Goal: Task Accomplishment & Management: Manage account settings

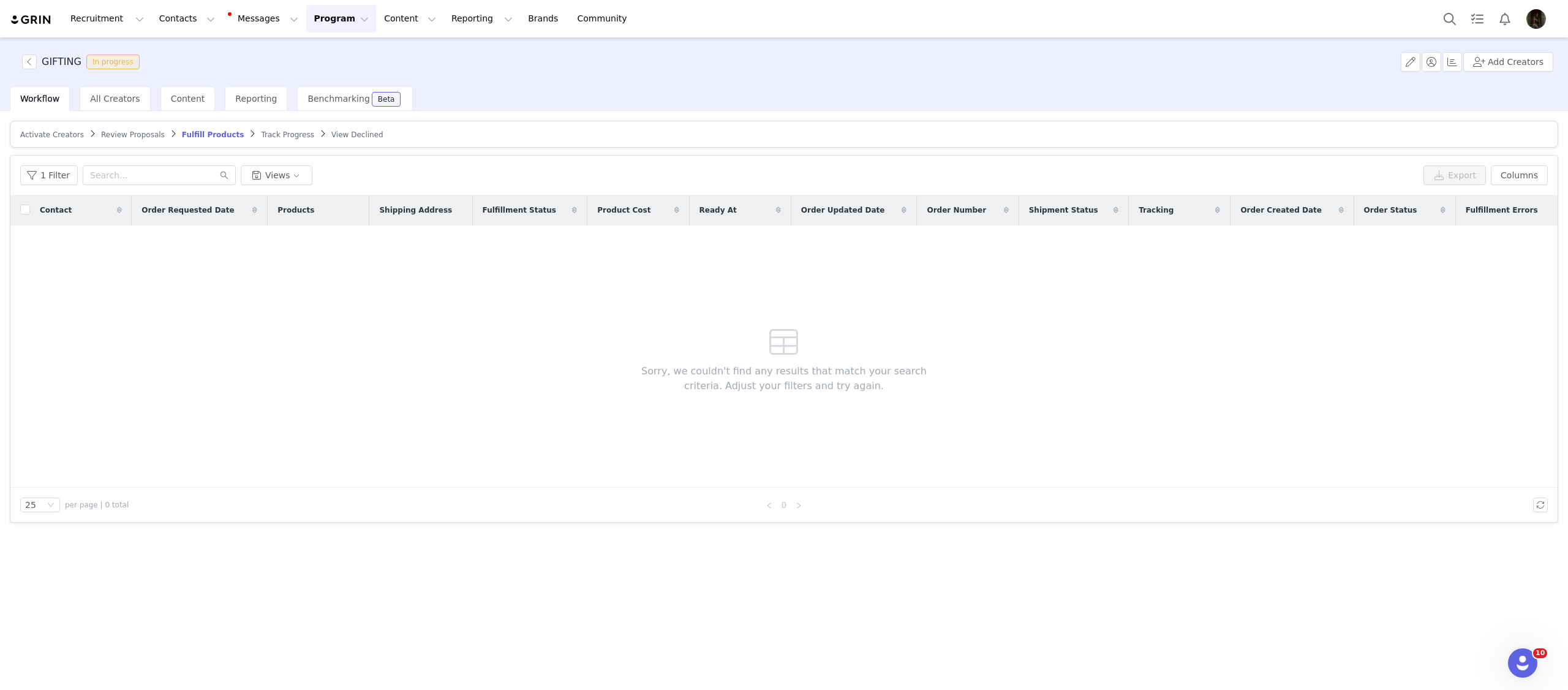
click at [306, 16] on button "Program Program" at bounding box center [341, 18] width 70 height 28
click at [303, 42] on div "Activations Partnerships Payments Affiliates" at bounding box center [332, 84] width 91 height 94
click at [303, 42] on div "Activations Partnerships Payments Affiliates" at bounding box center [335, 88] width 98 height 101
click at [306, 48] on p "Activations" at bounding box center [320, 54] width 47 height 13
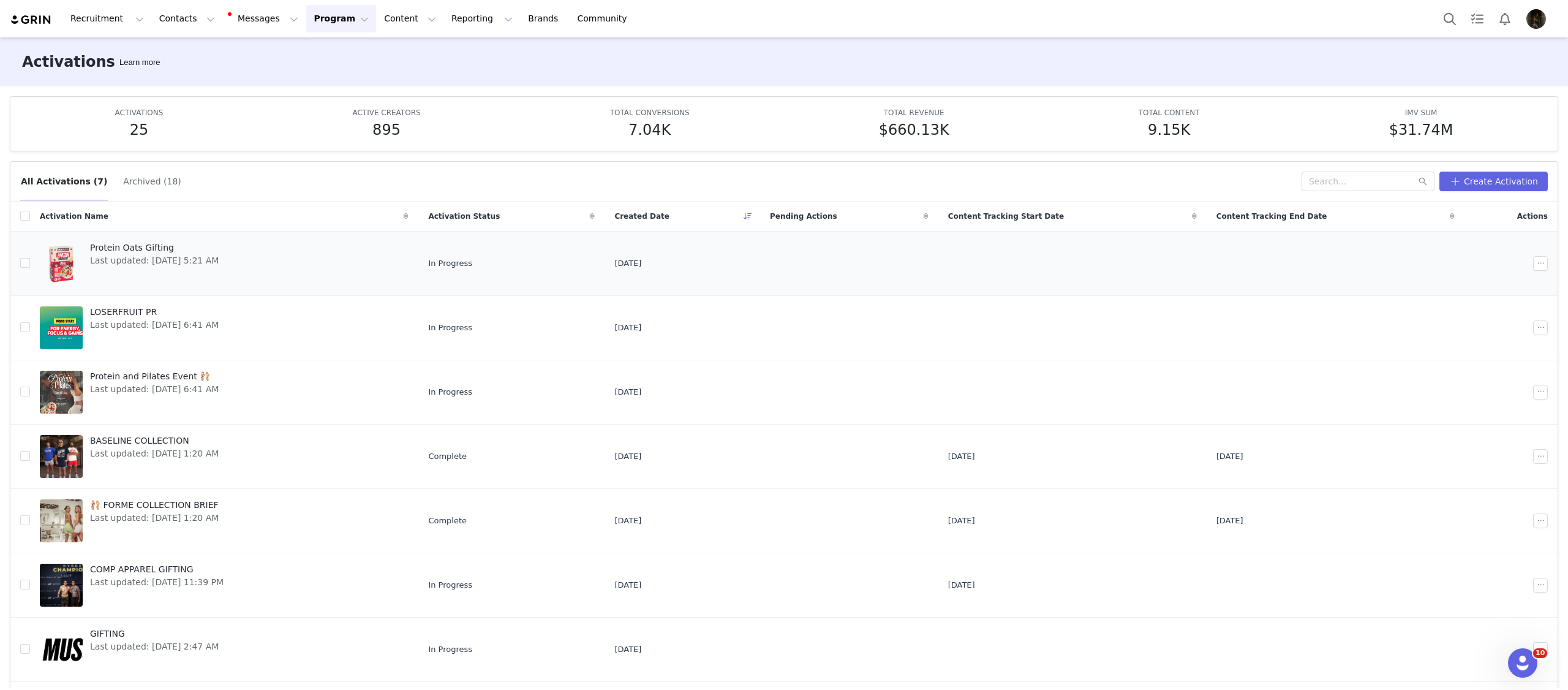
click at [291, 262] on link "Protein Oats Gifting Last updated: Aug 26, 2025 5:21 AM" at bounding box center [224, 263] width 369 height 49
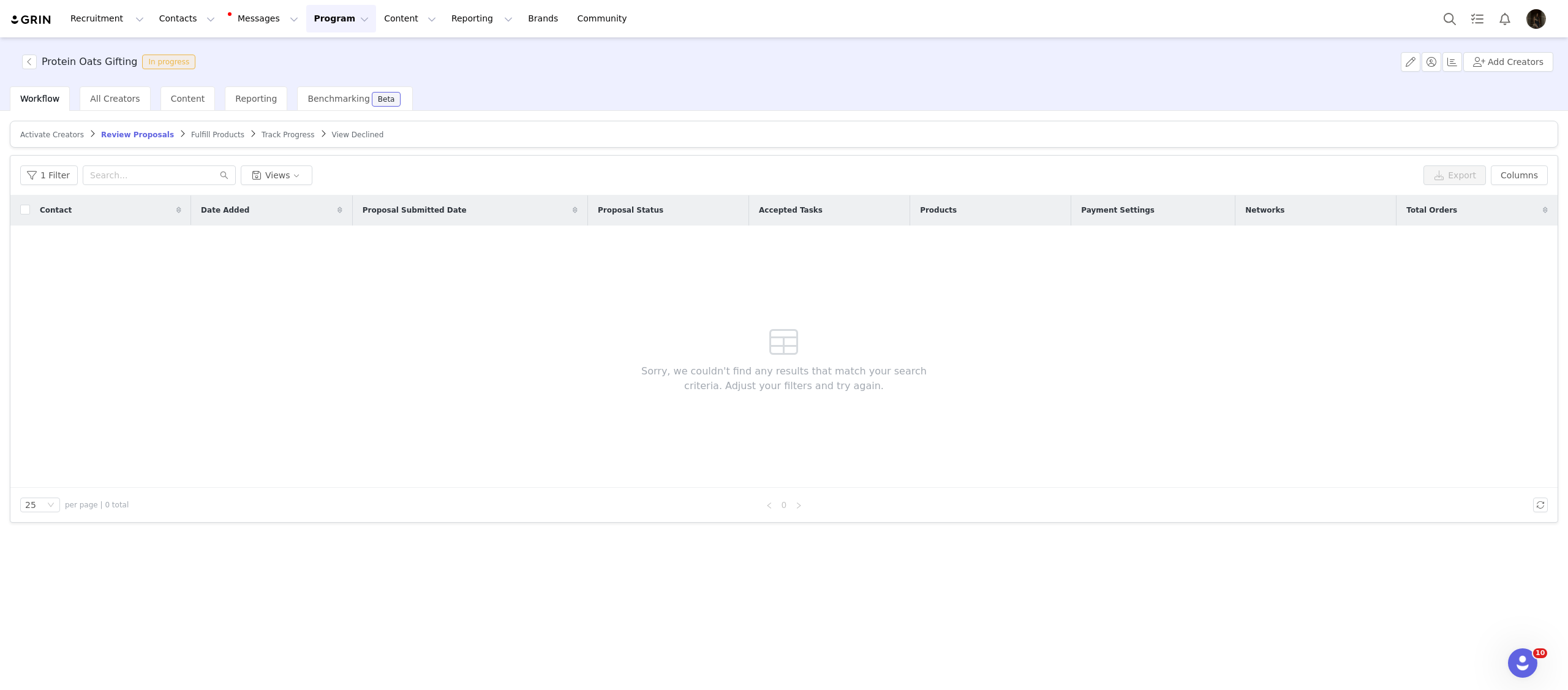
click at [262, 136] on span "Track Progress" at bounding box center [288, 135] width 52 height 9
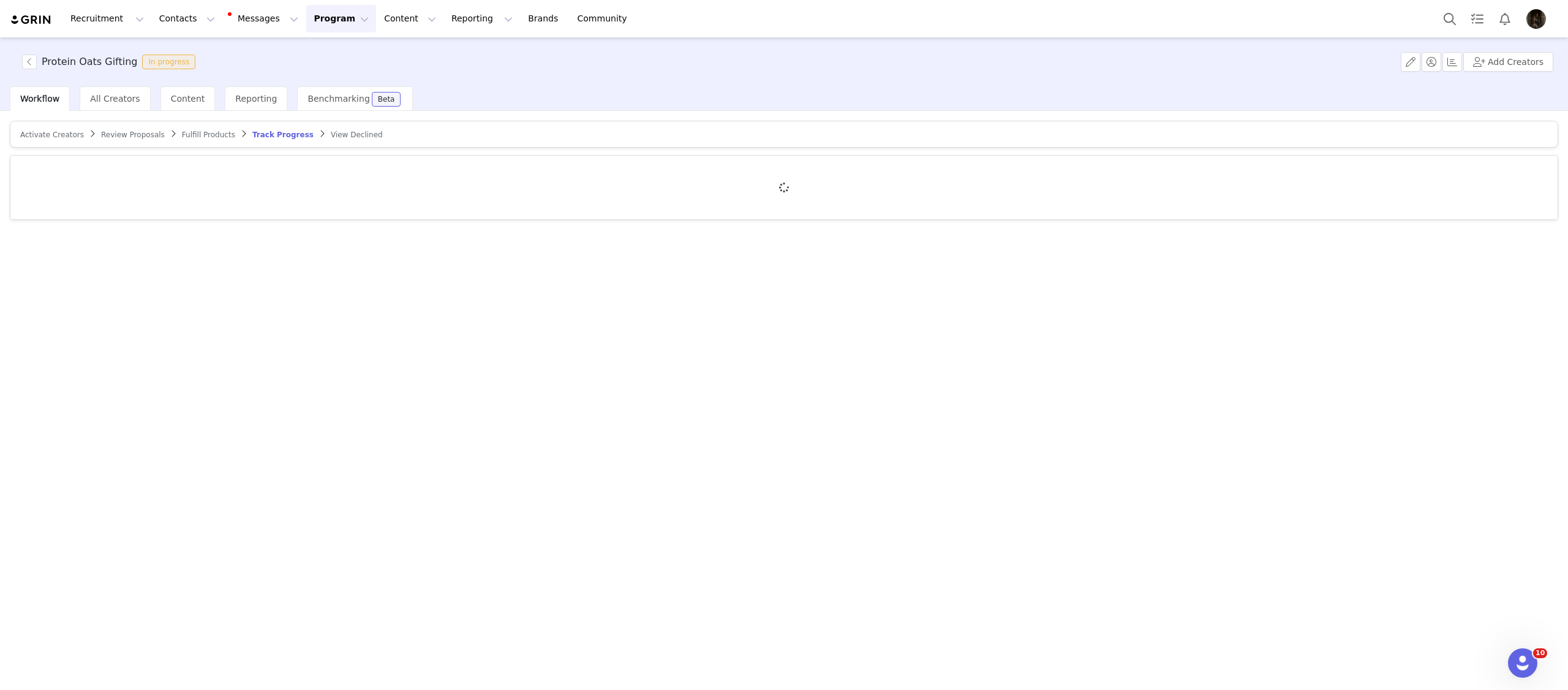
click at [215, 134] on span "Fulfill Products" at bounding box center [208, 135] width 53 height 9
click at [206, 150] on div "Activate Creators Review Proposals Fulfill Products Track Progress View Declined" at bounding box center [784, 170] width 1548 height 99
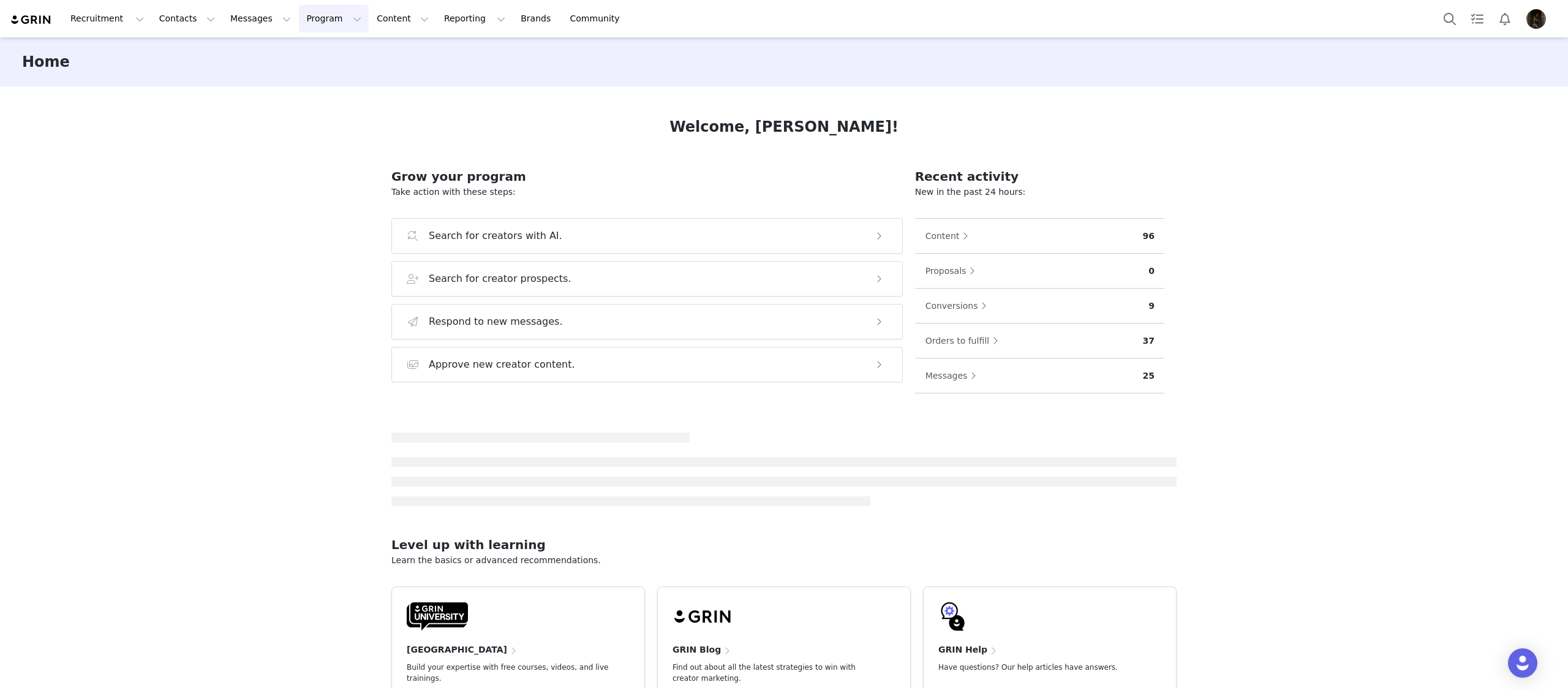
click at [310, 18] on button "Program Program" at bounding box center [334, 18] width 70 height 28
click at [308, 48] on p "Activations" at bounding box center [320, 54] width 47 height 13
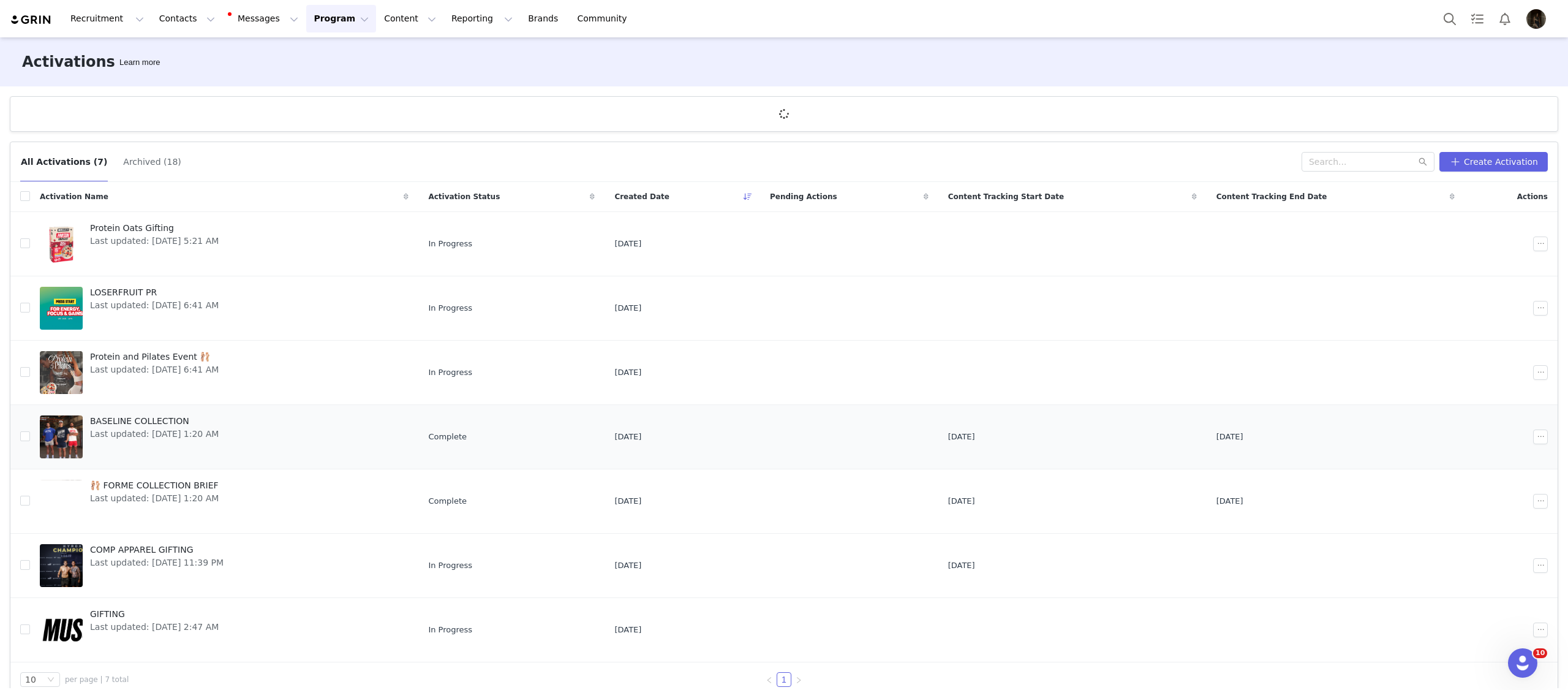
scroll to position [21, 0]
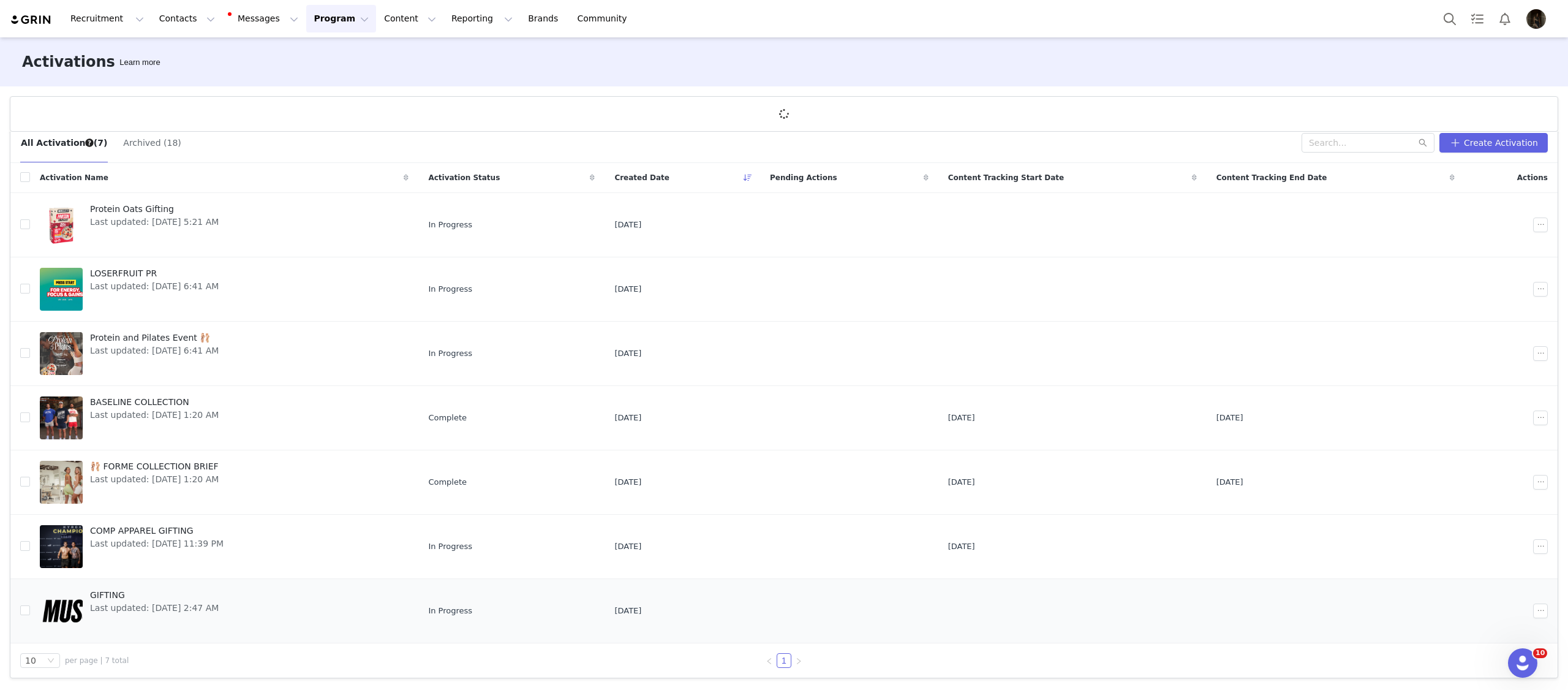
click at [252, 582] on tbody "Protein Oats Gifting Last updated: [DATE] 5:21 AM In Progress [DATE] LOSERFRUIT…" at bounding box center [784, 418] width 1547 height 450
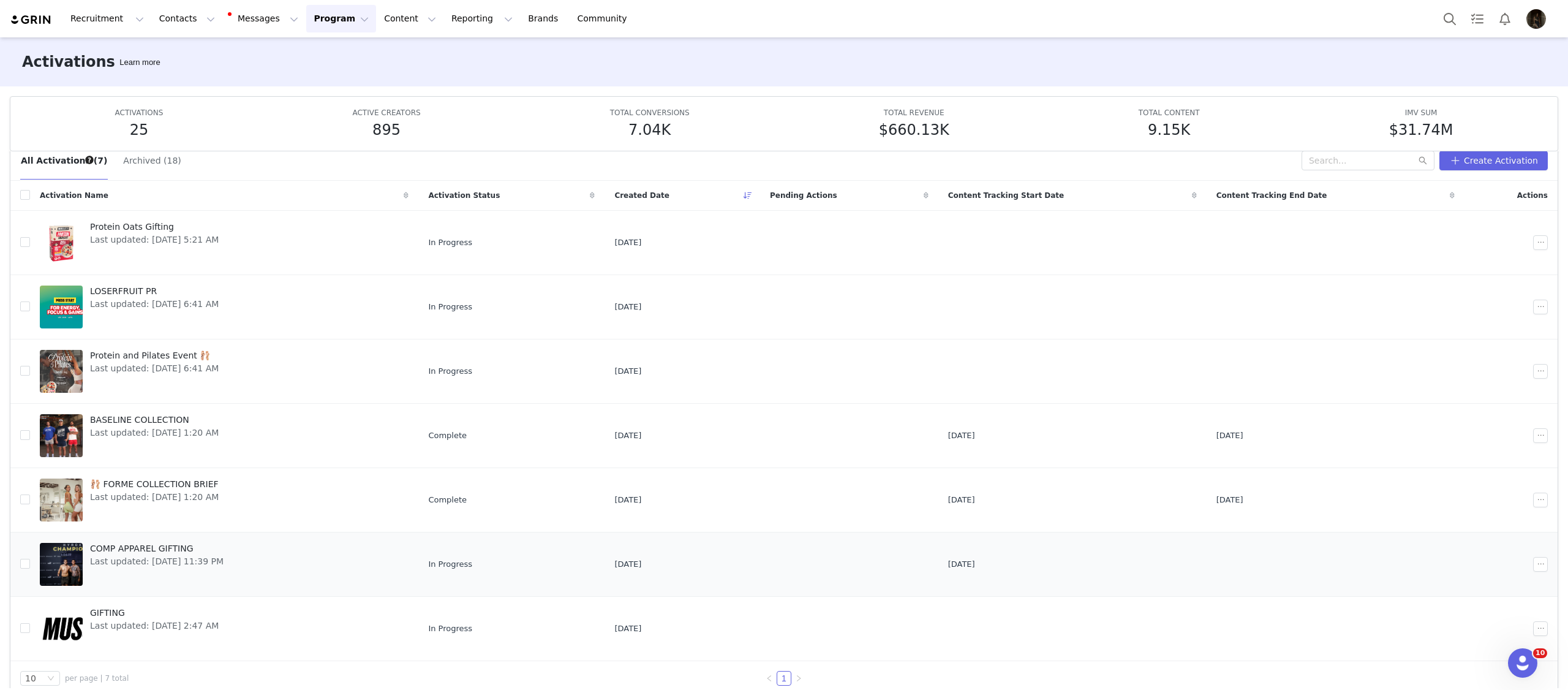
click at [252, 585] on link "COMP APPAREL GIFTING Last updated: [DATE] 11:39 PM" at bounding box center [224, 564] width 369 height 49
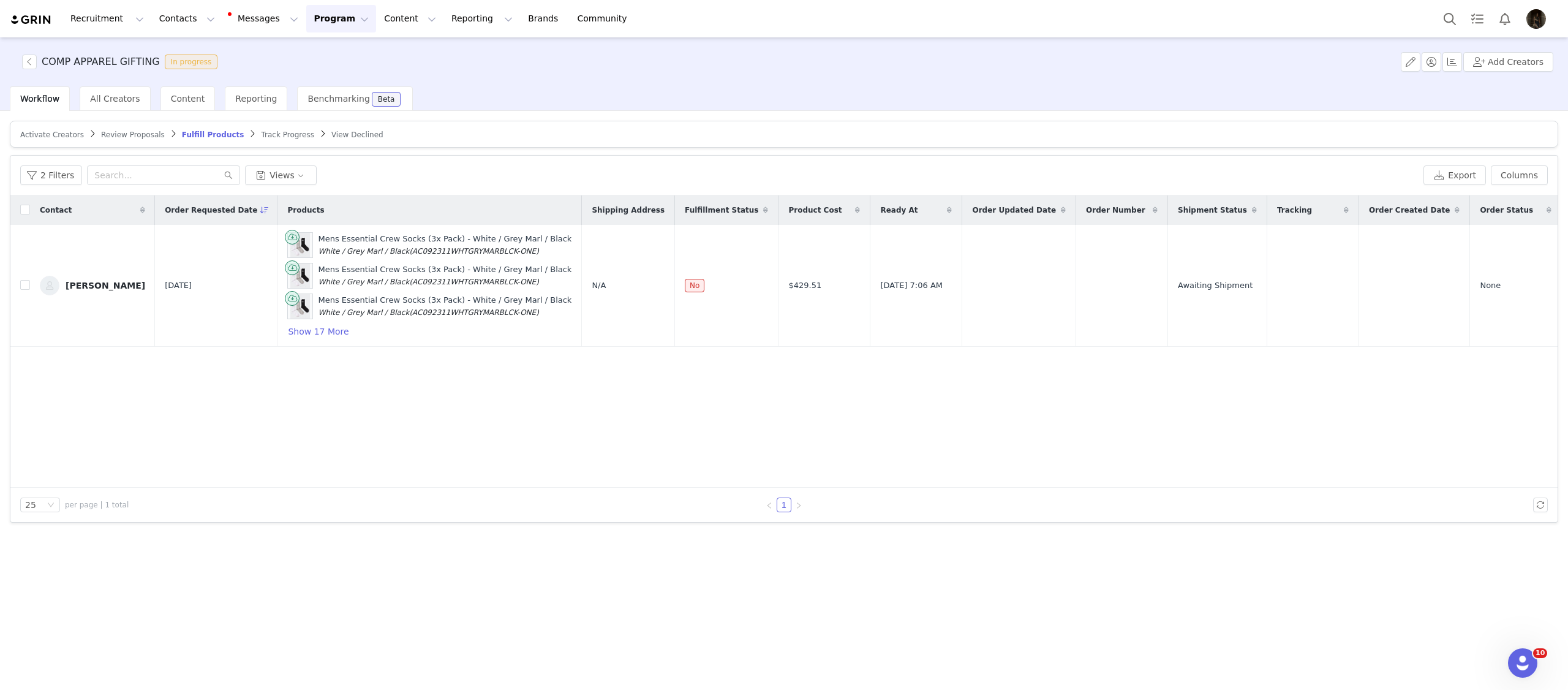
click at [40, 134] on span "Activate Creators" at bounding box center [52, 135] width 64 height 9
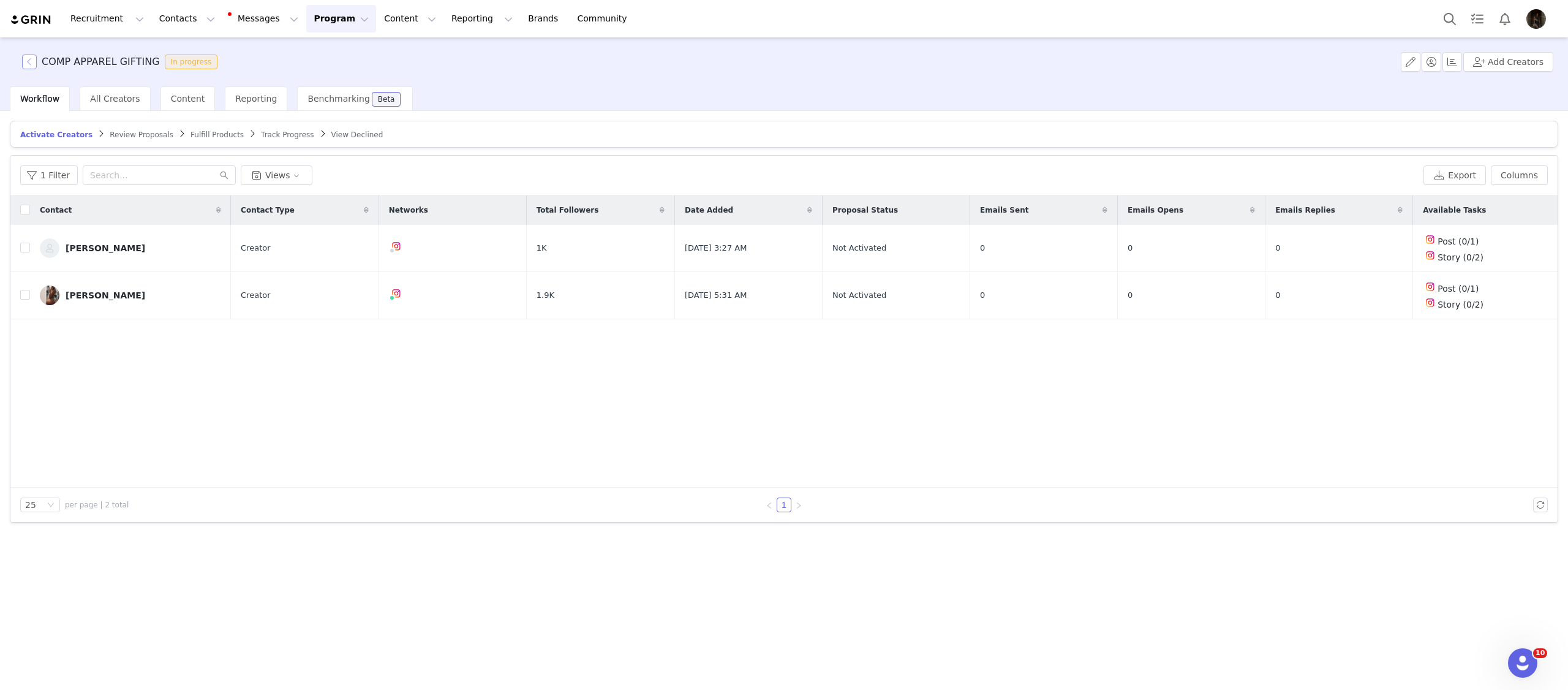
click at [29, 61] on button "button" at bounding box center [29, 62] width 15 height 15
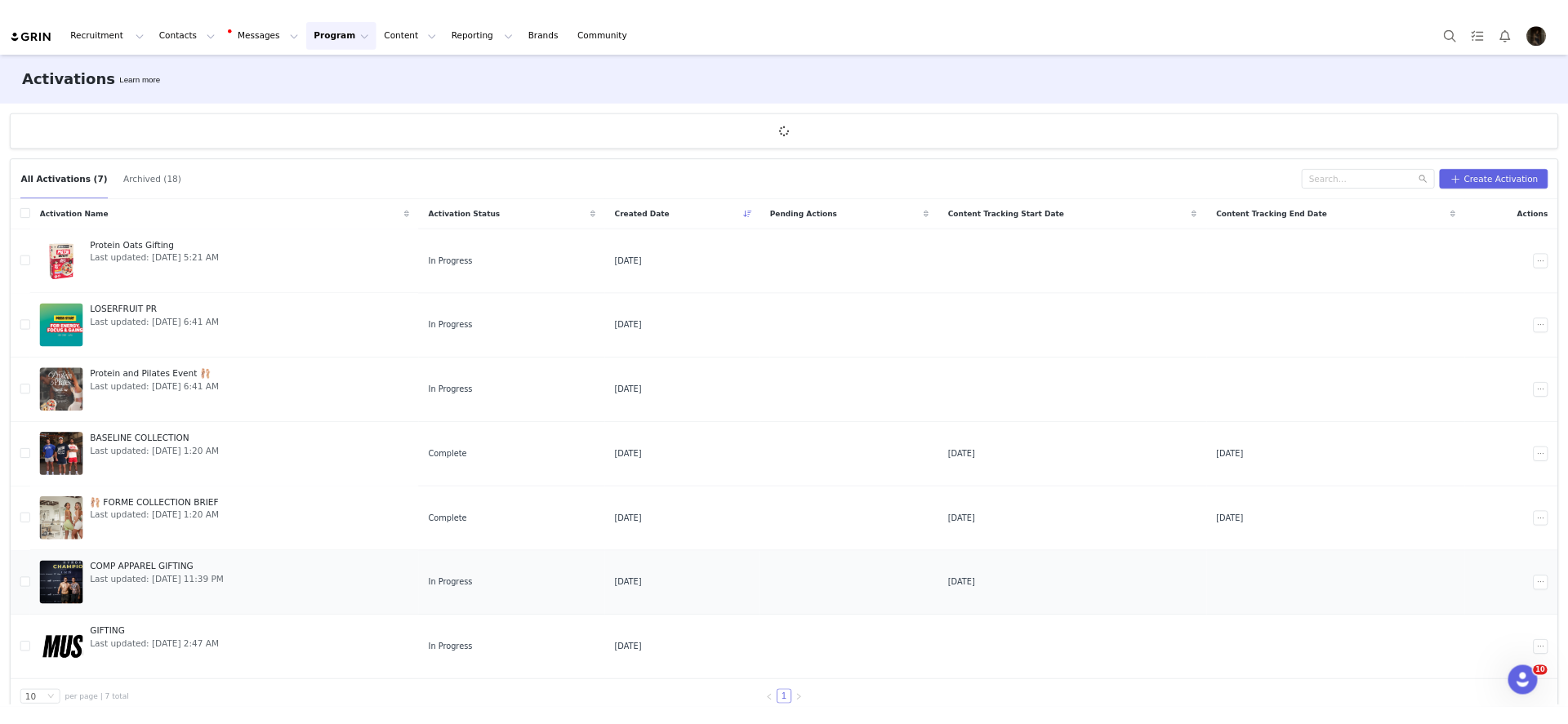
scroll to position [27, 0]
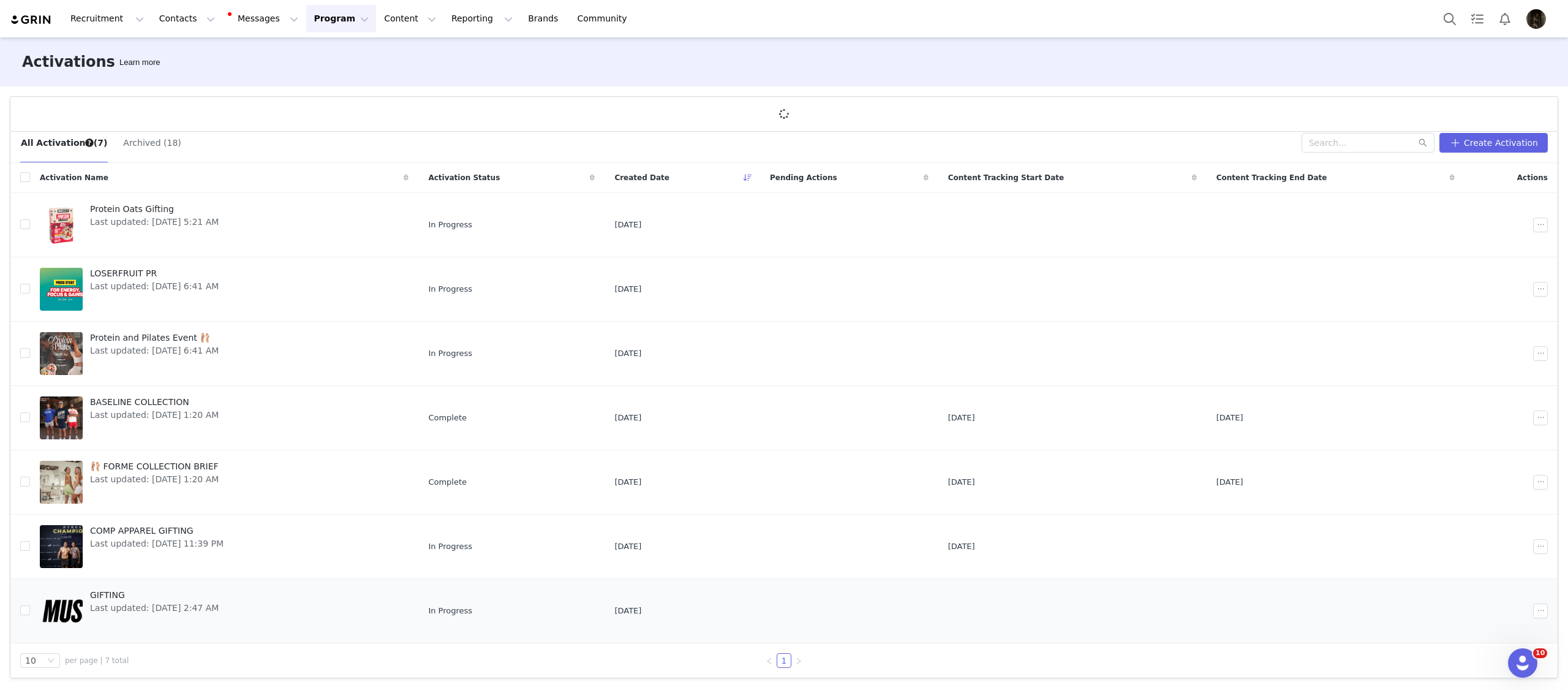
click at [277, 586] on link "GIFTING Last updated: [DATE] 2:47 AM" at bounding box center [224, 611] width 369 height 49
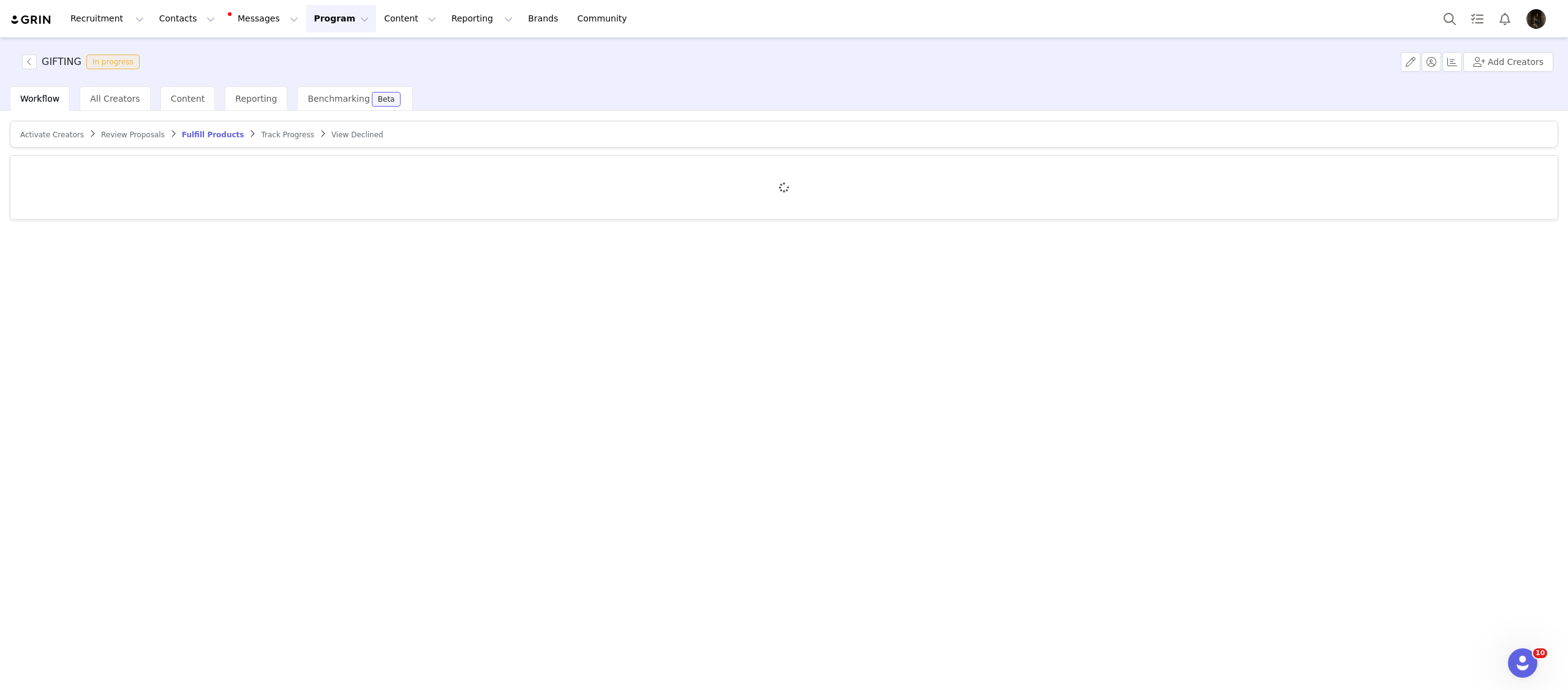
click at [73, 138] on div "Activate Creators" at bounding box center [52, 135] width 64 height 10
click at [71, 133] on span "Activate Creators" at bounding box center [52, 135] width 64 height 9
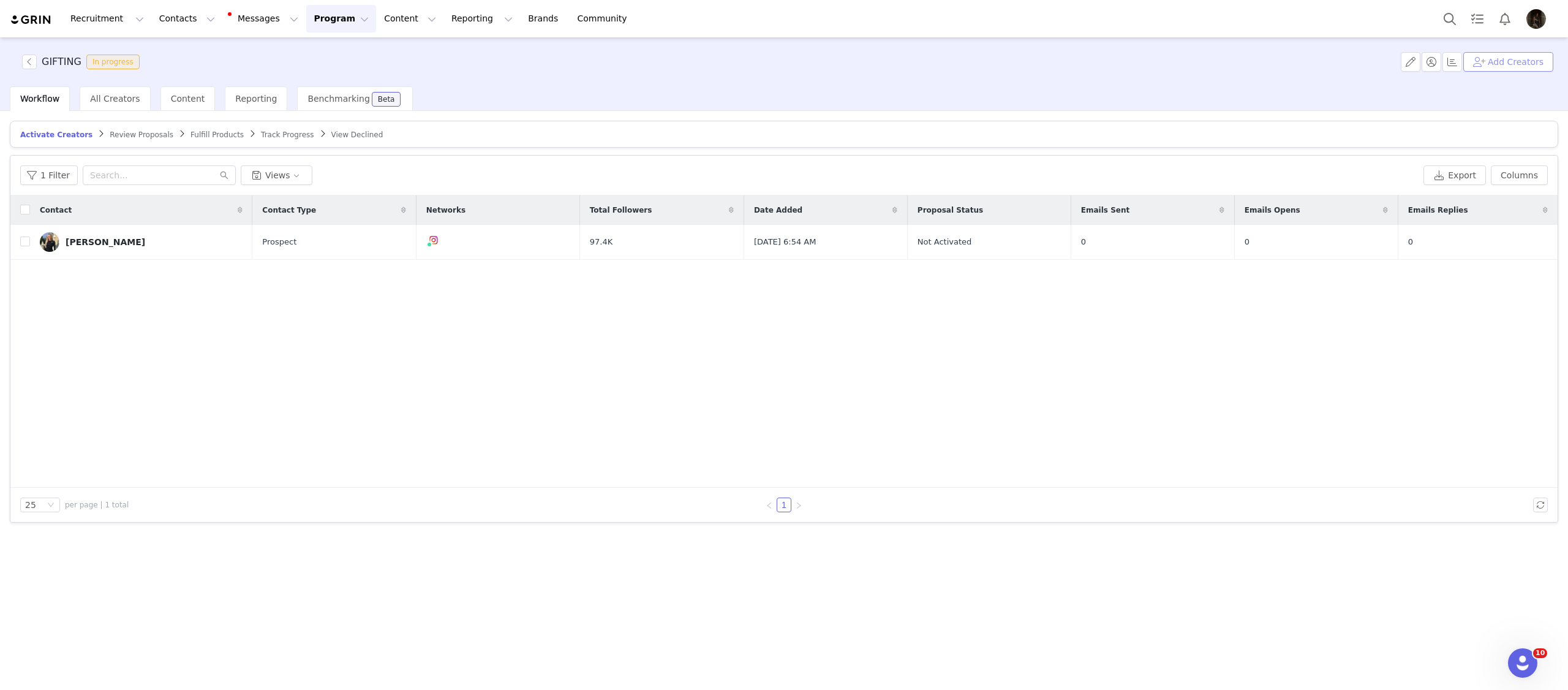
click at [1511, 67] on button "Add Creators" at bounding box center [1508, 62] width 90 height 20
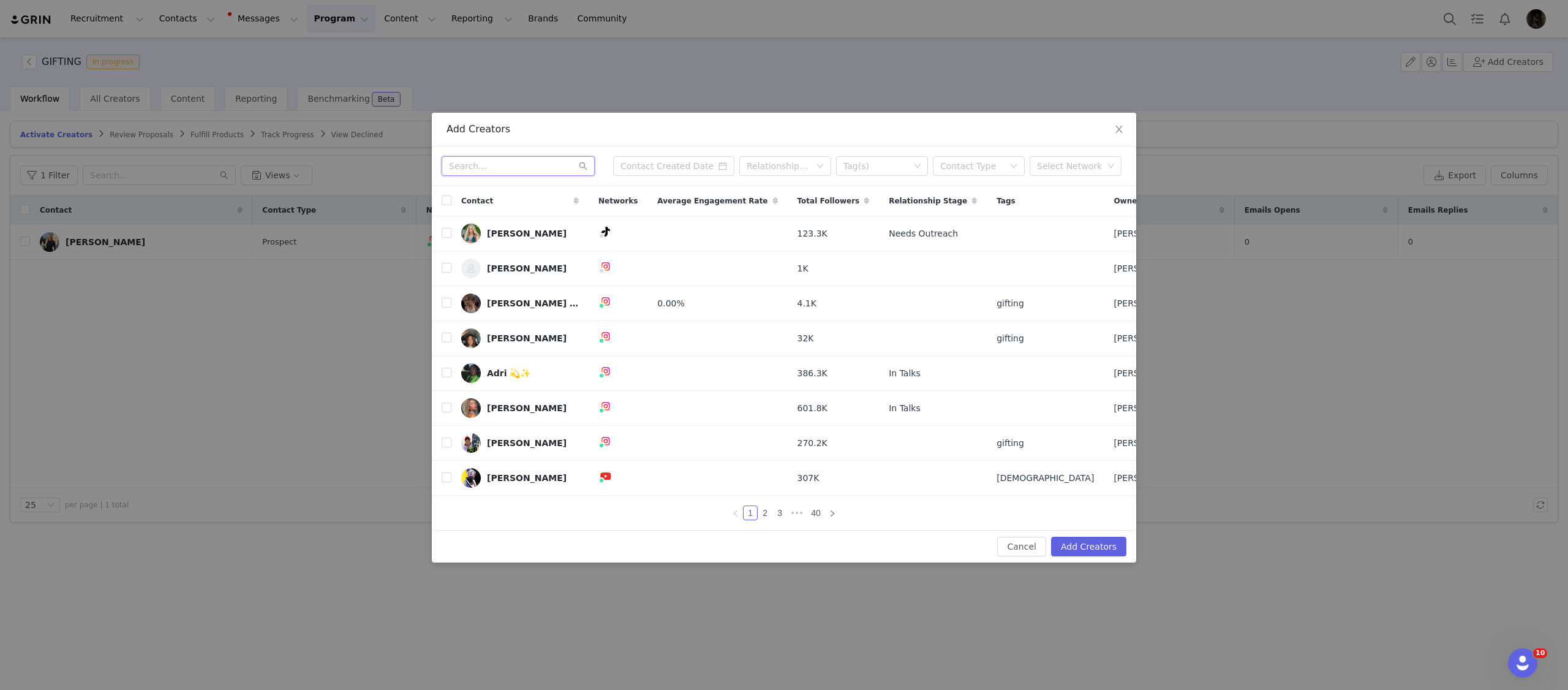
click at [448, 169] on input "text" at bounding box center [518, 166] width 153 height 20
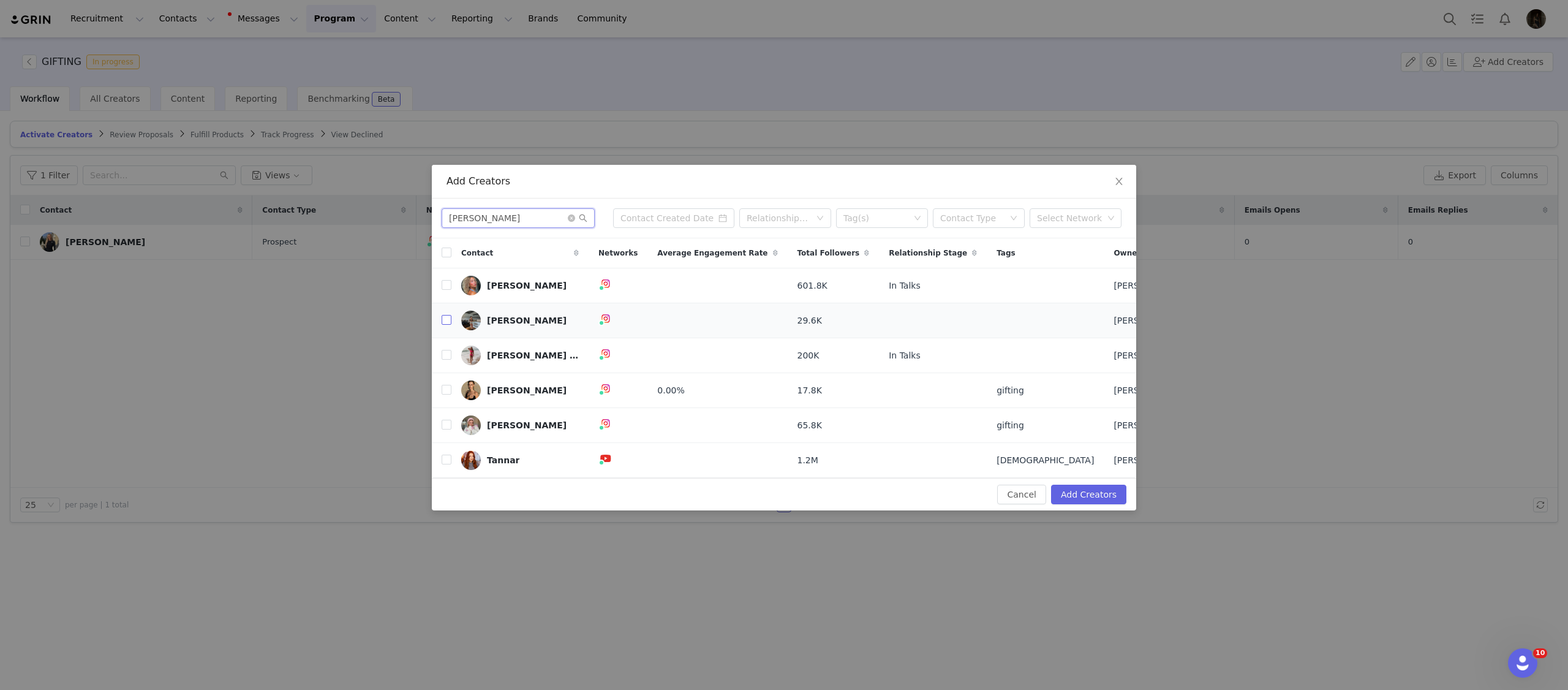
type input "anna"
click at [448, 319] on input "checkbox" at bounding box center [447, 320] width 10 height 10
checkbox input "true"
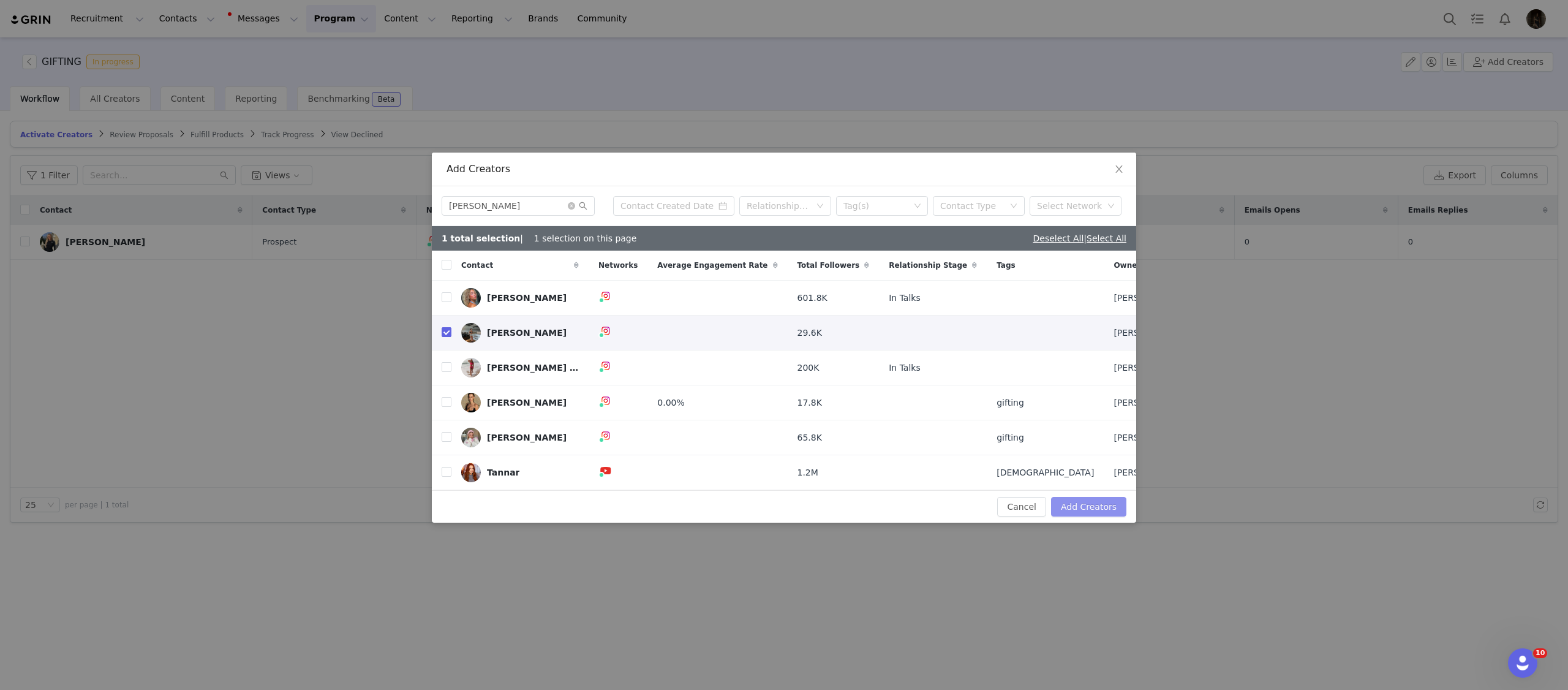
click at [1075, 508] on button "Add Creators" at bounding box center [1089, 507] width 75 height 20
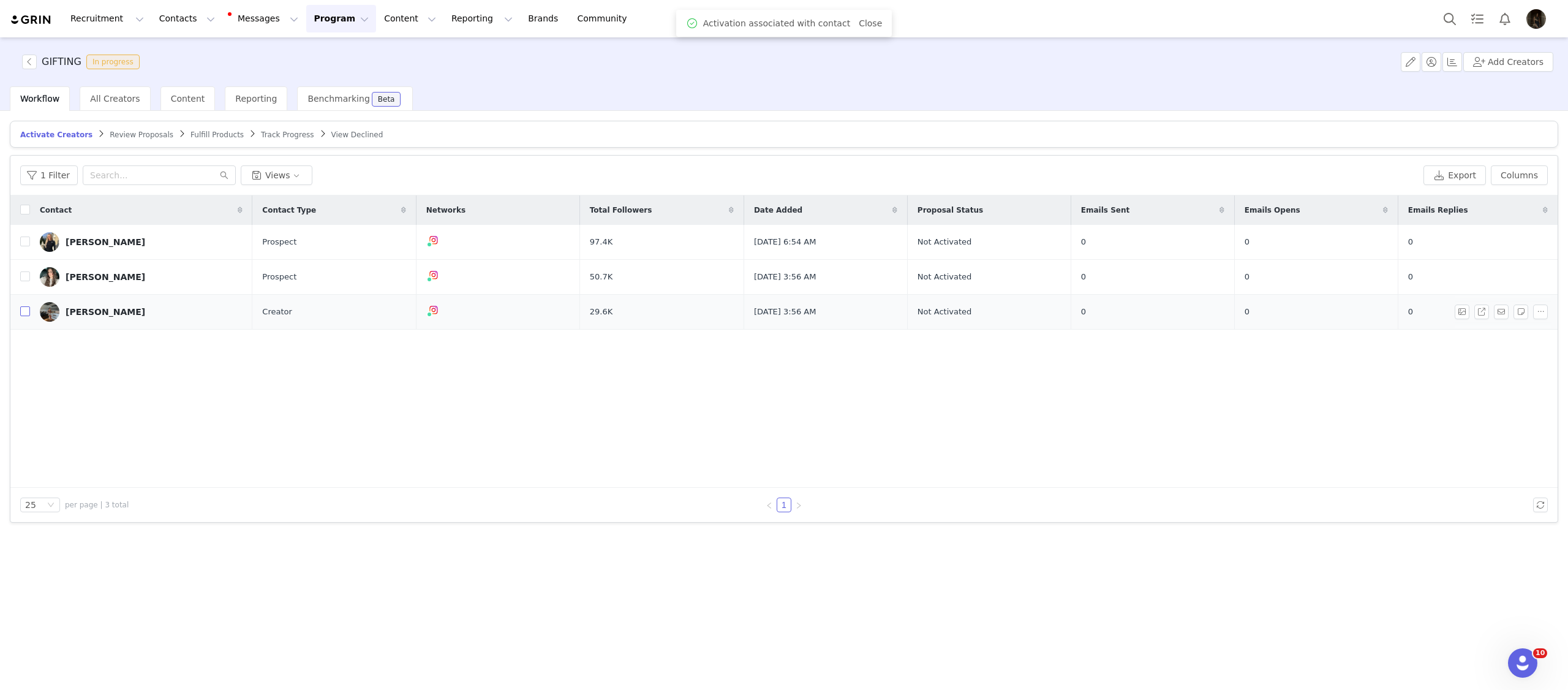
click at [26, 313] on input "checkbox" at bounding box center [26, 311] width 10 height 10
checkbox input "true"
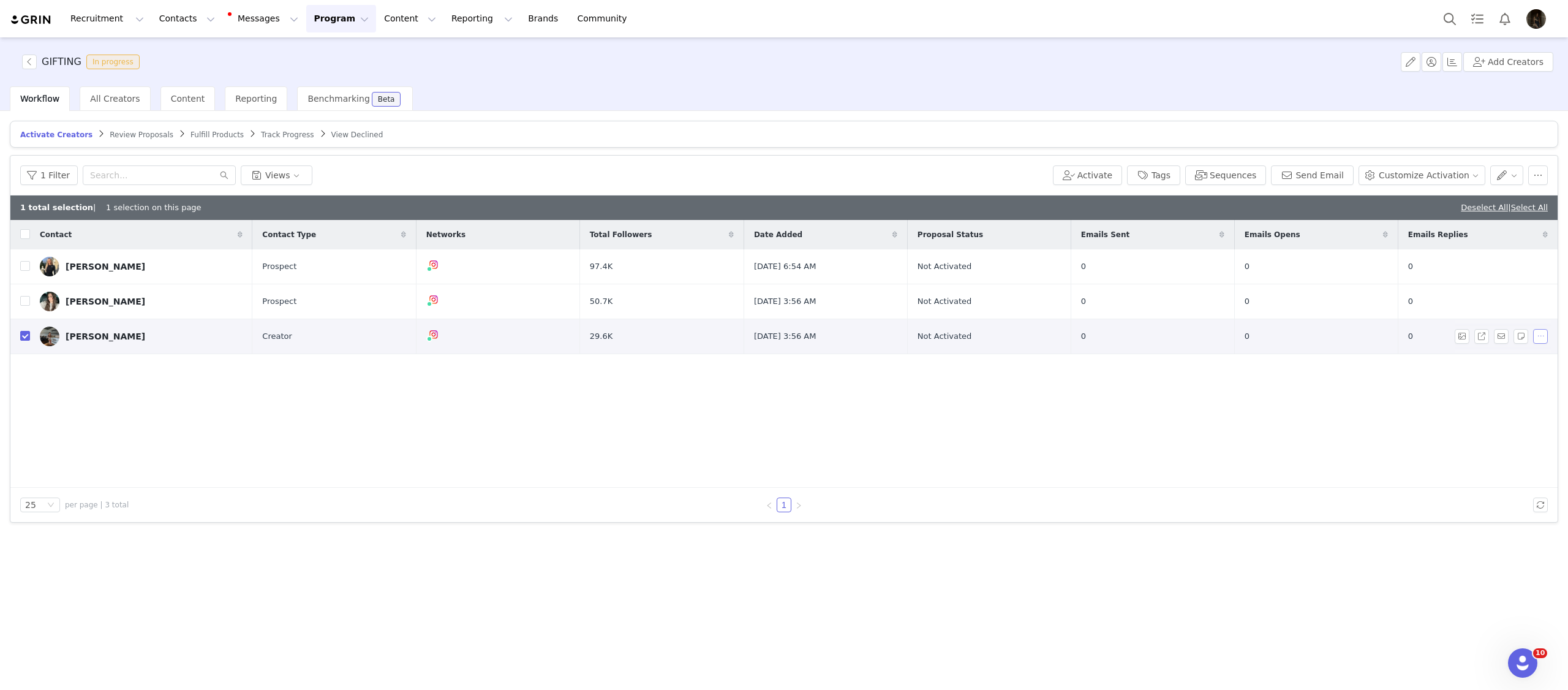
click at [1543, 336] on button "button" at bounding box center [1540, 336] width 15 height 15
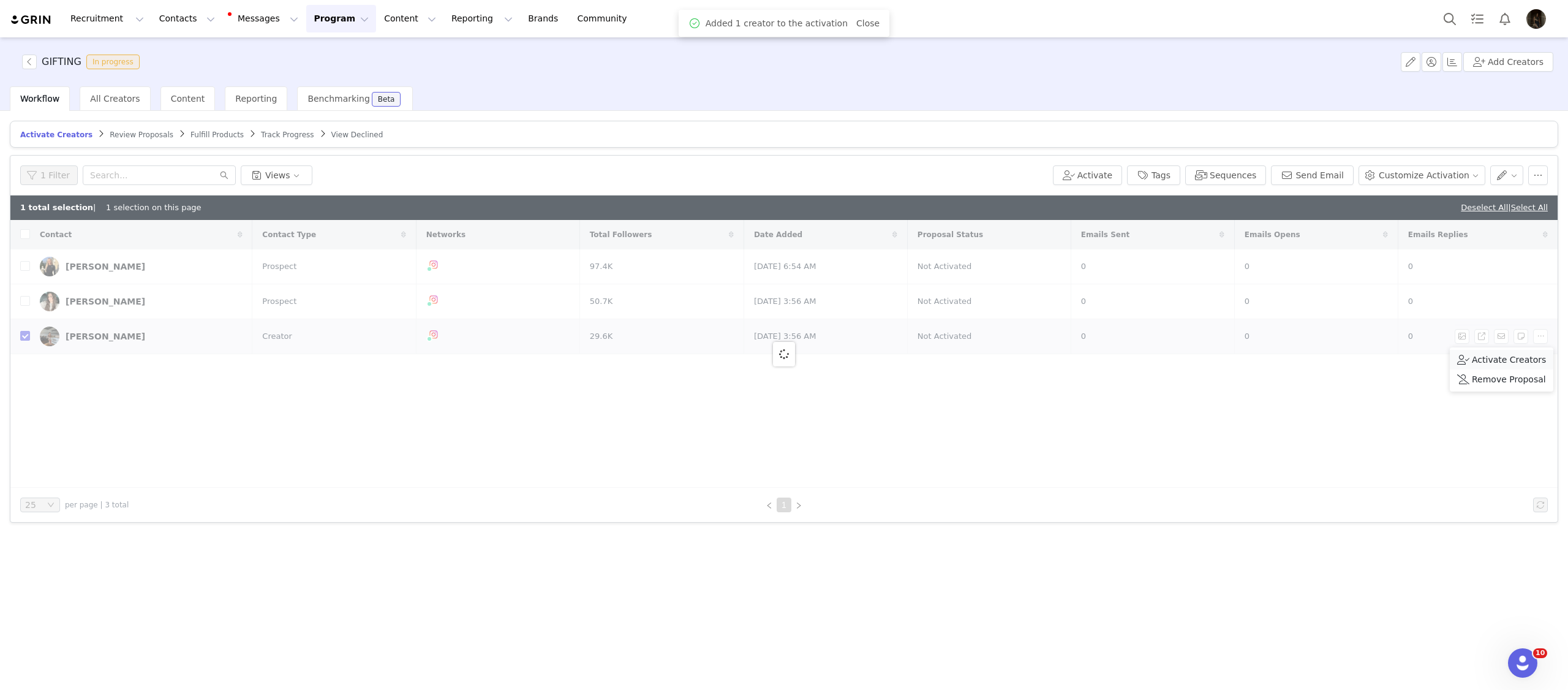
click at [1511, 355] on span "Activate Creators" at bounding box center [1508, 360] width 74 height 13
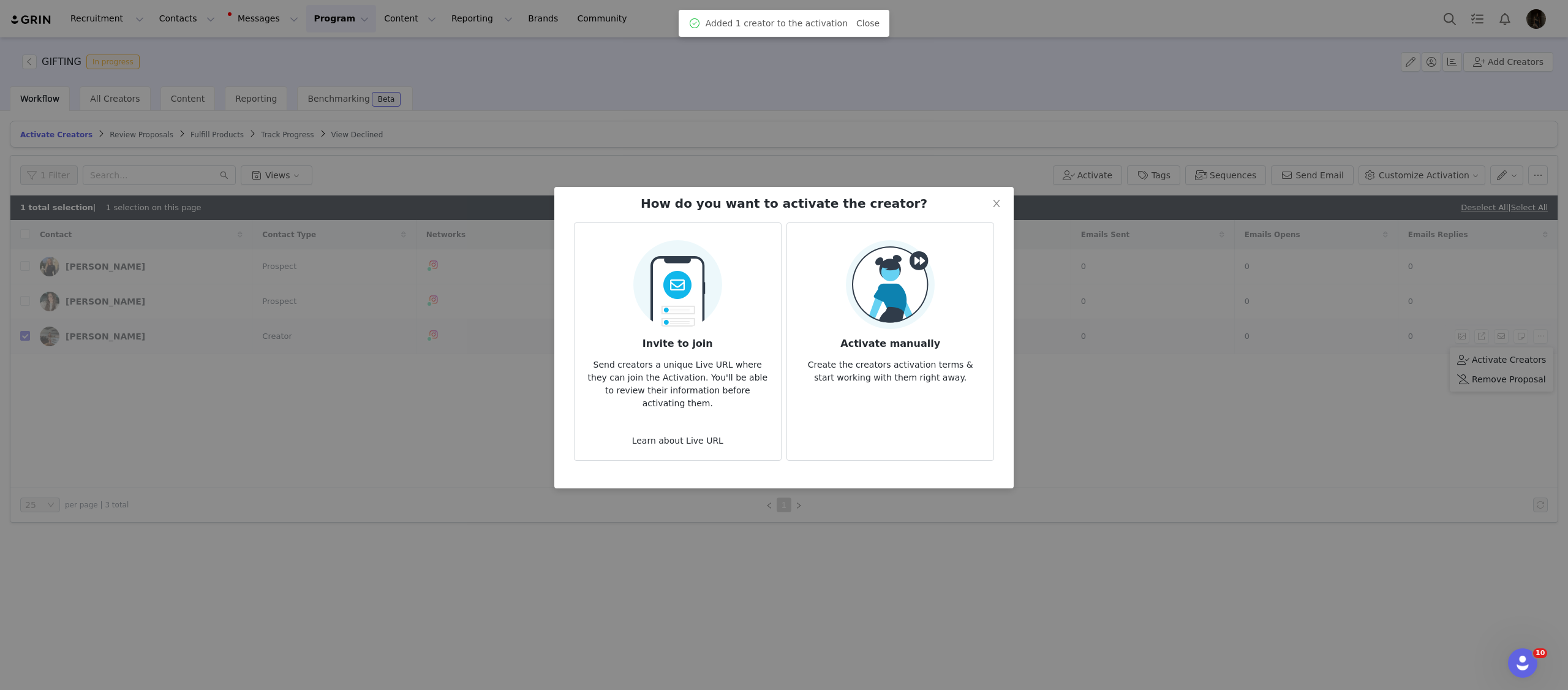
click at [934, 244] on img at bounding box center [890, 284] width 89 height 89
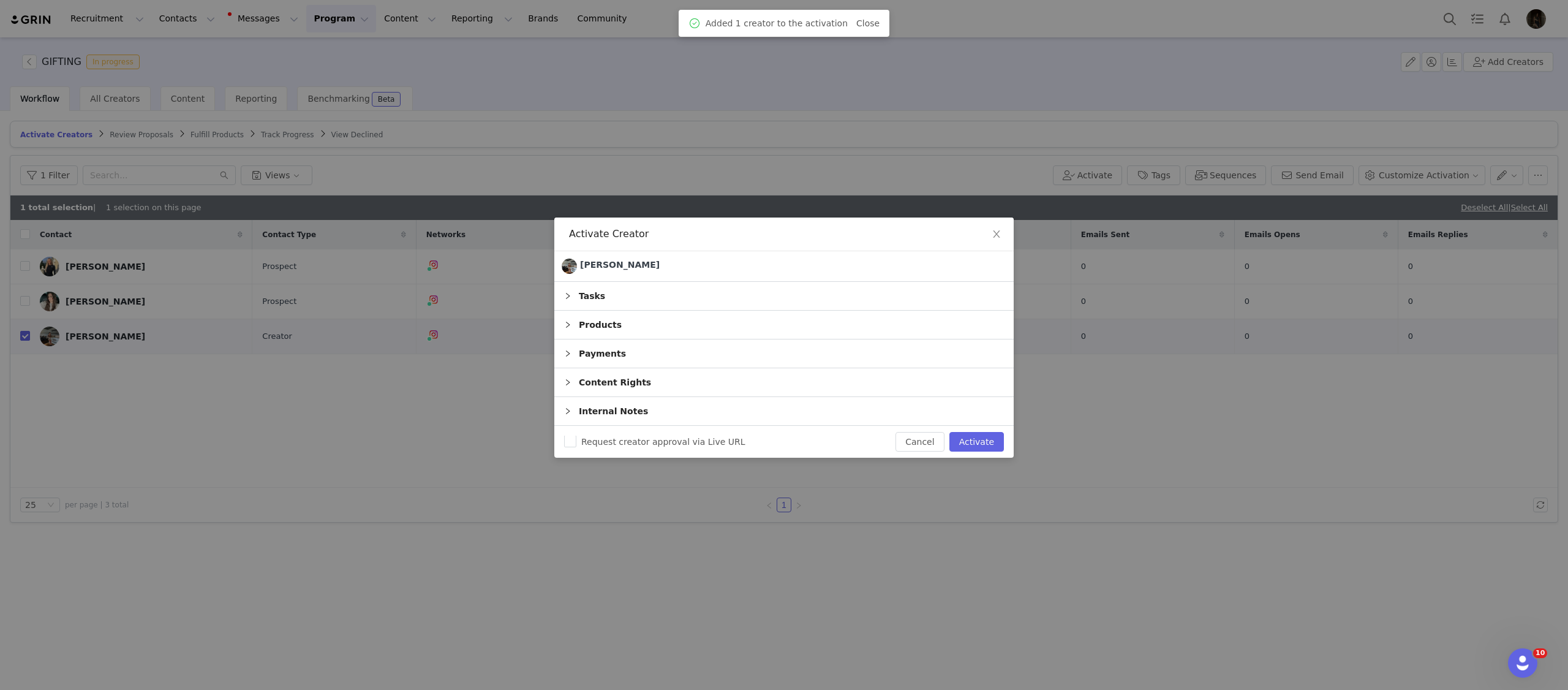
click at [690, 318] on div "Products" at bounding box center [784, 325] width 459 height 28
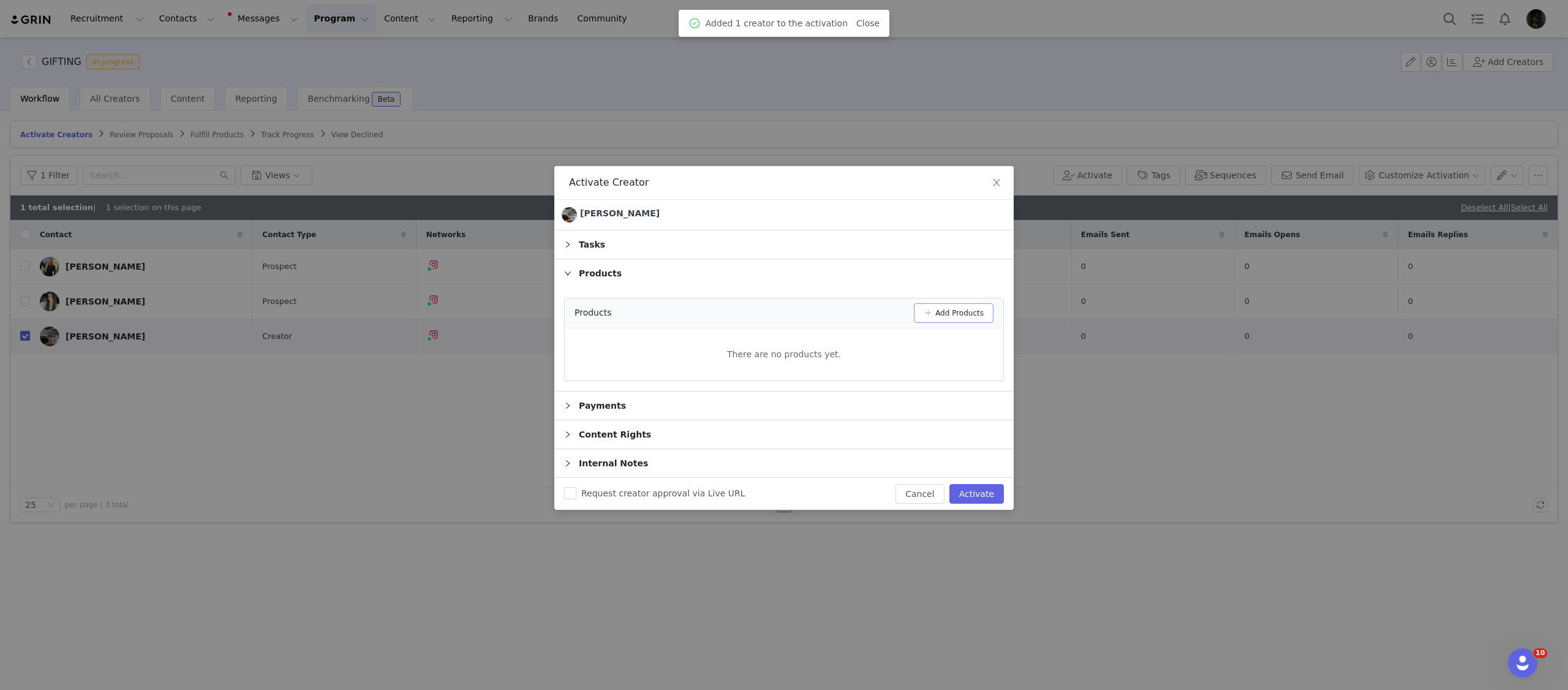
click at [919, 311] on button "Add Products" at bounding box center [953, 313] width 79 height 20
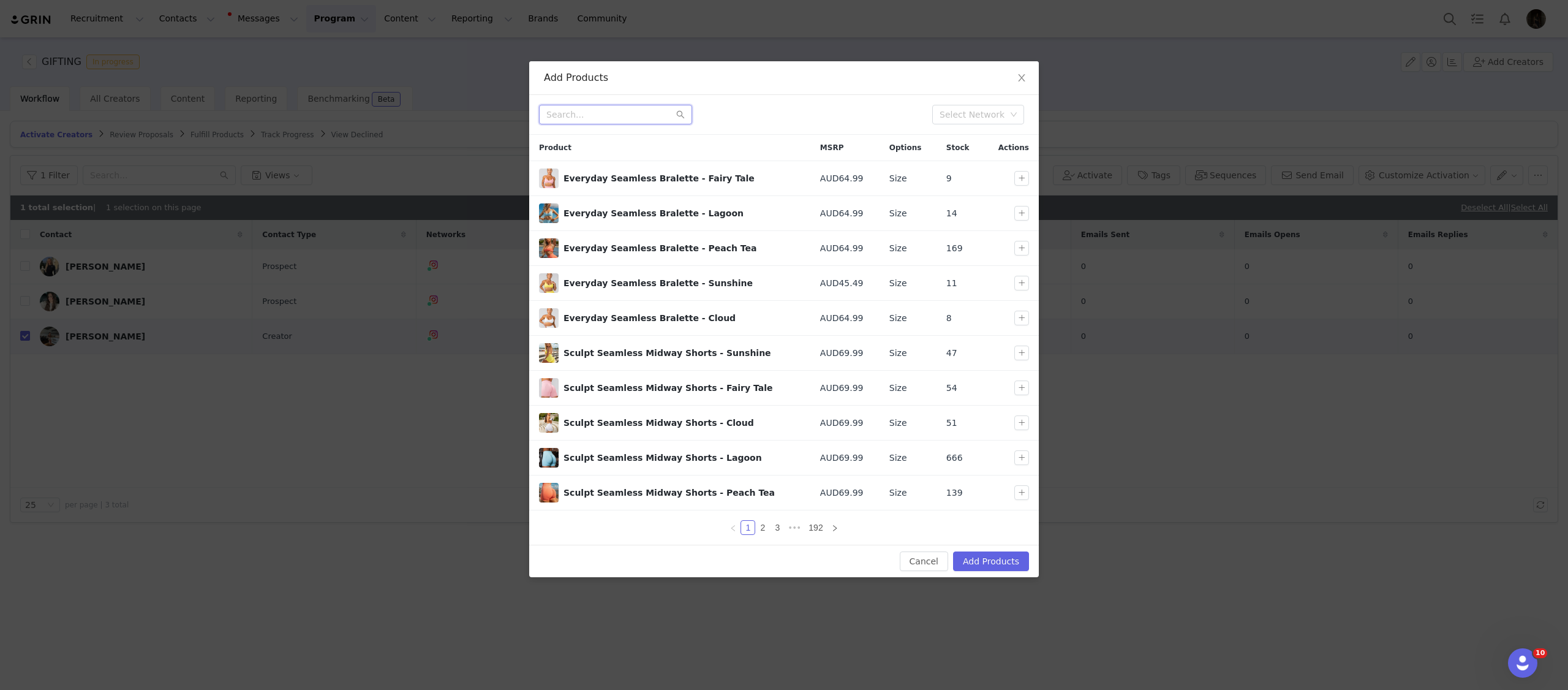
click at [600, 111] on input "text" at bounding box center [615, 115] width 153 height 20
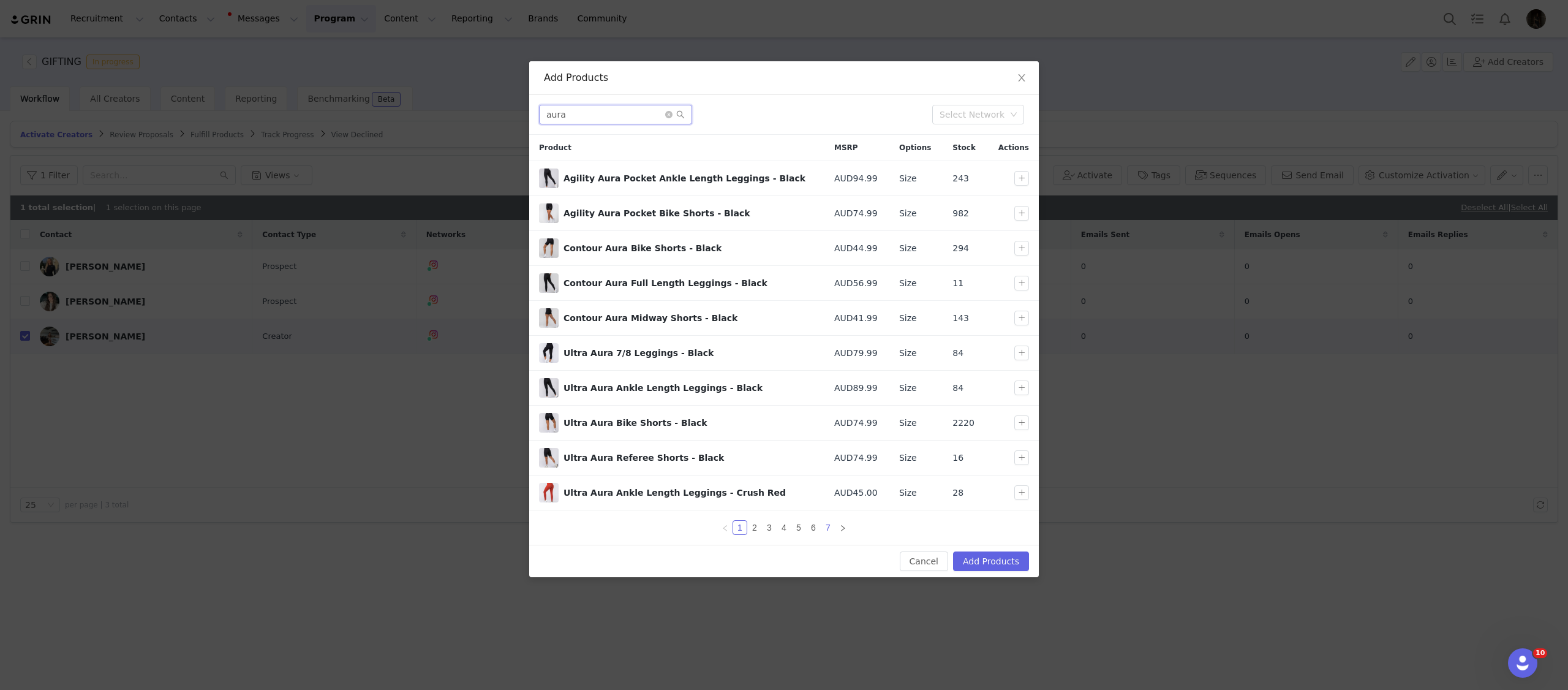
type input "aura"
click at [827, 530] on link "7" at bounding box center [828, 527] width 13 height 13
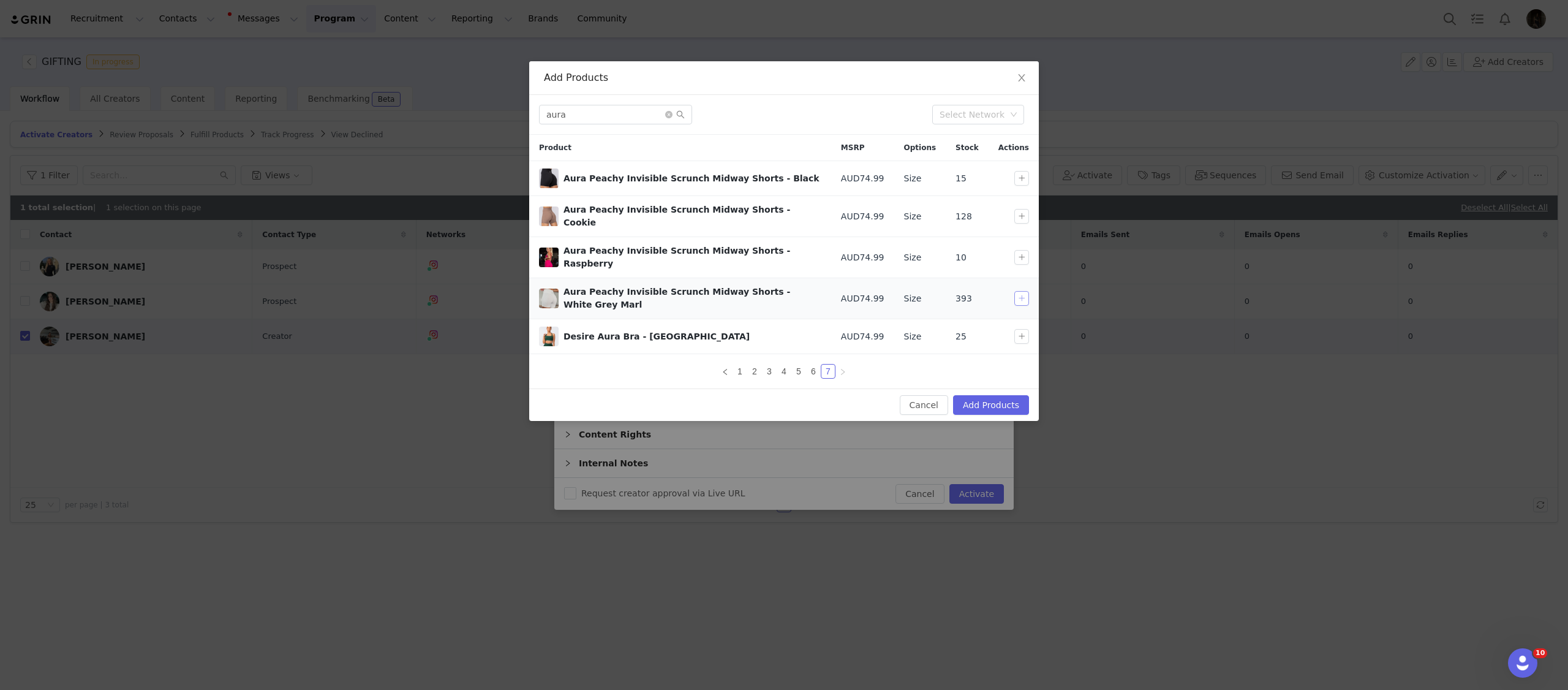
click at [1027, 291] on button "button" at bounding box center [1021, 298] width 15 height 15
click at [806, 364] on li "6" at bounding box center [813, 371] width 15 height 15
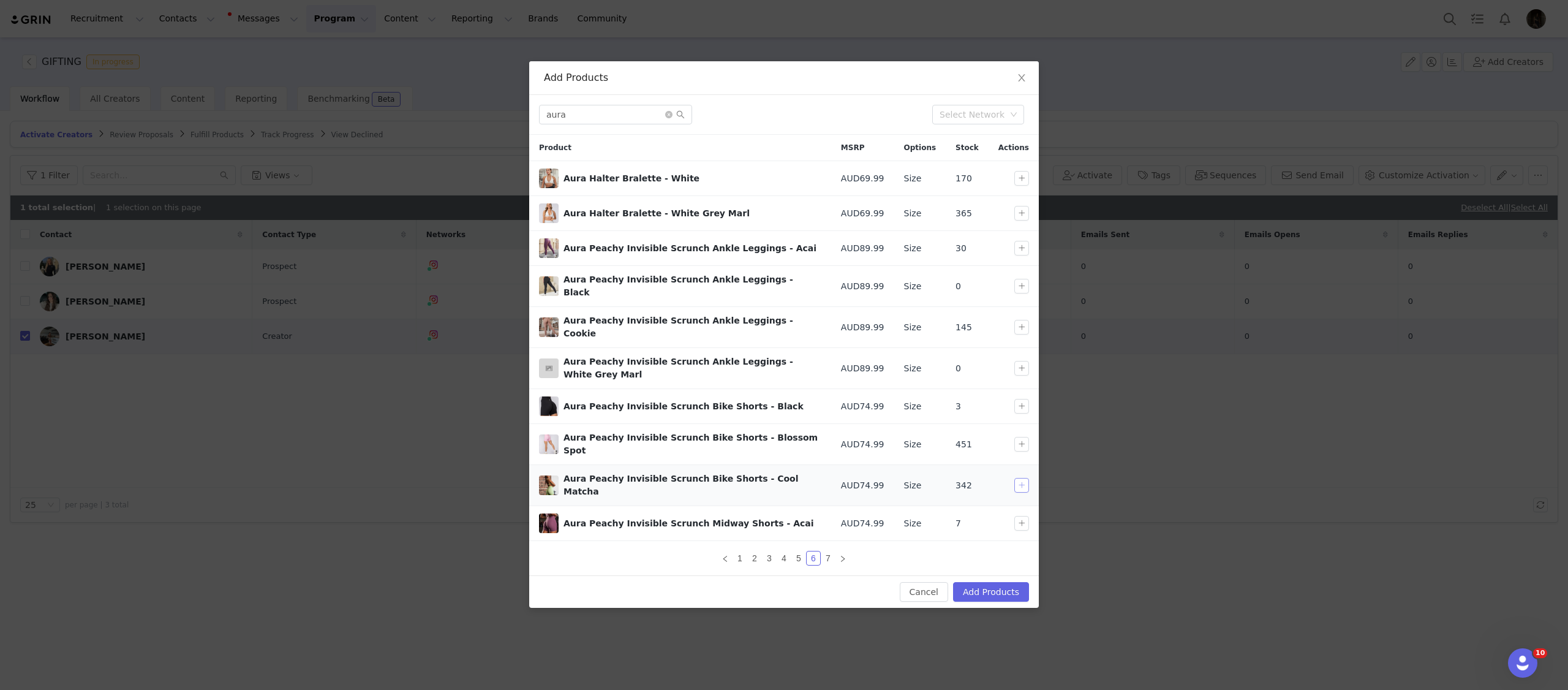
click at [1018, 478] on button "button" at bounding box center [1021, 485] width 15 height 15
click at [795, 552] on link "5" at bounding box center [798, 558] width 13 height 13
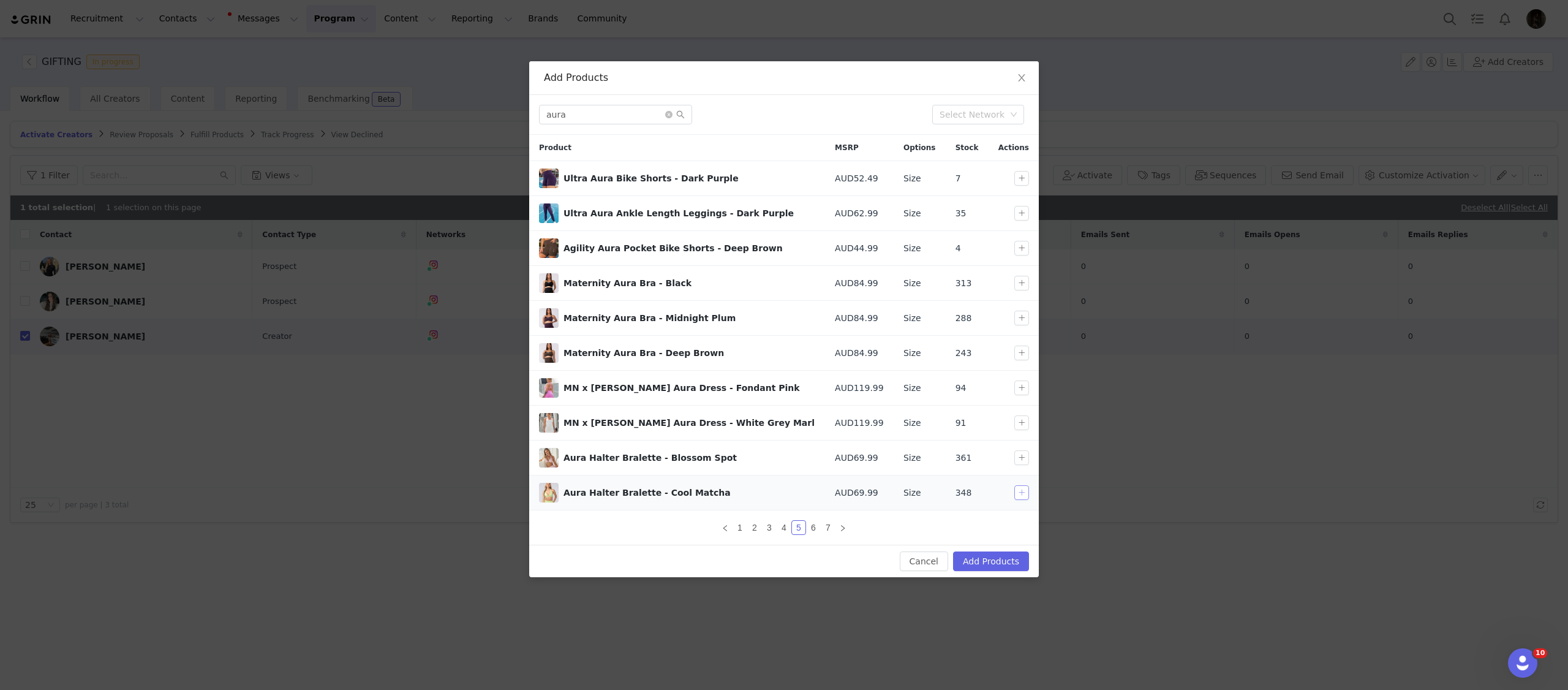
click at [1017, 496] on button "button" at bounding box center [1021, 492] width 15 height 15
click at [994, 561] on button "Add Products" at bounding box center [990, 562] width 76 height 20
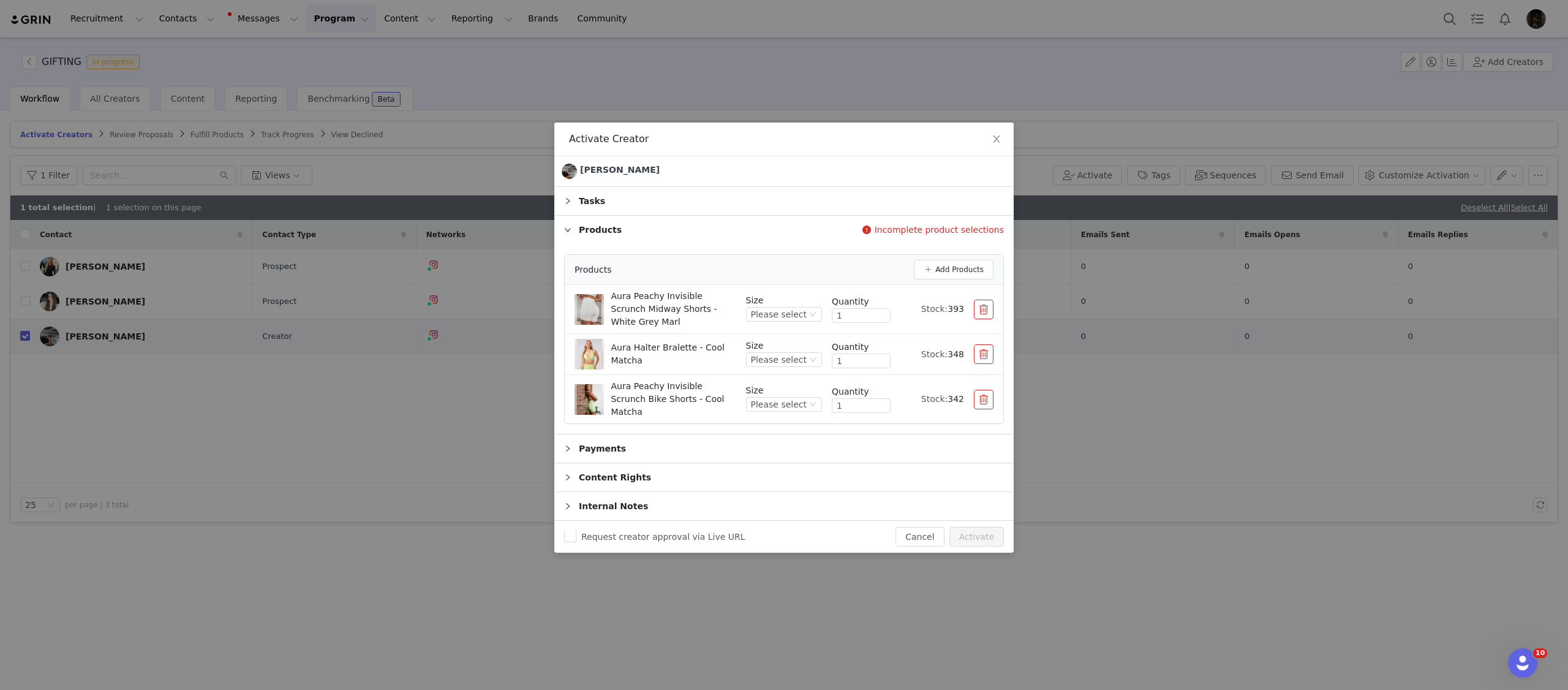
click at [975, 318] on button "button" at bounding box center [984, 310] width 20 height 20
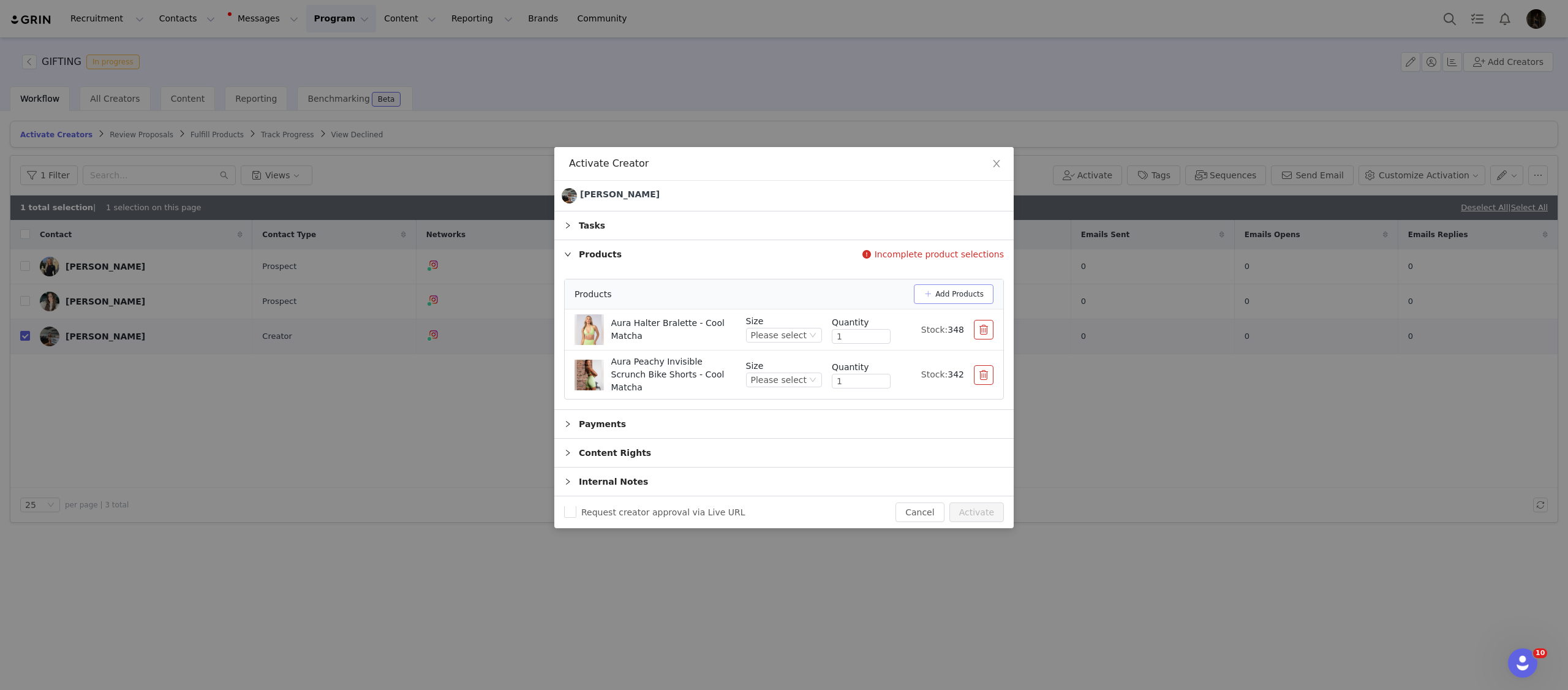
click at [951, 299] on button "Add Products" at bounding box center [953, 294] width 79 height 20
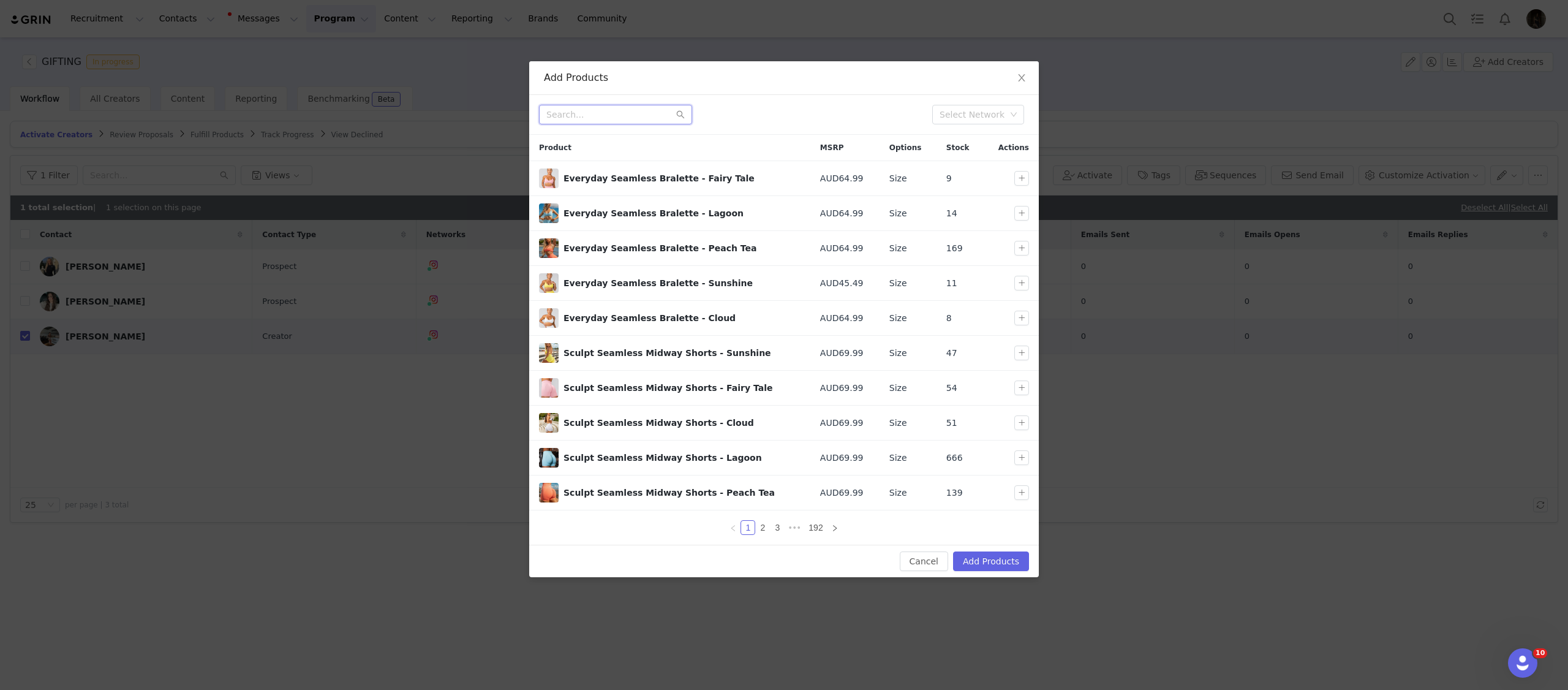
click at [590, 110] on input "text" at bounding box center [615, 115] width 153 height 20
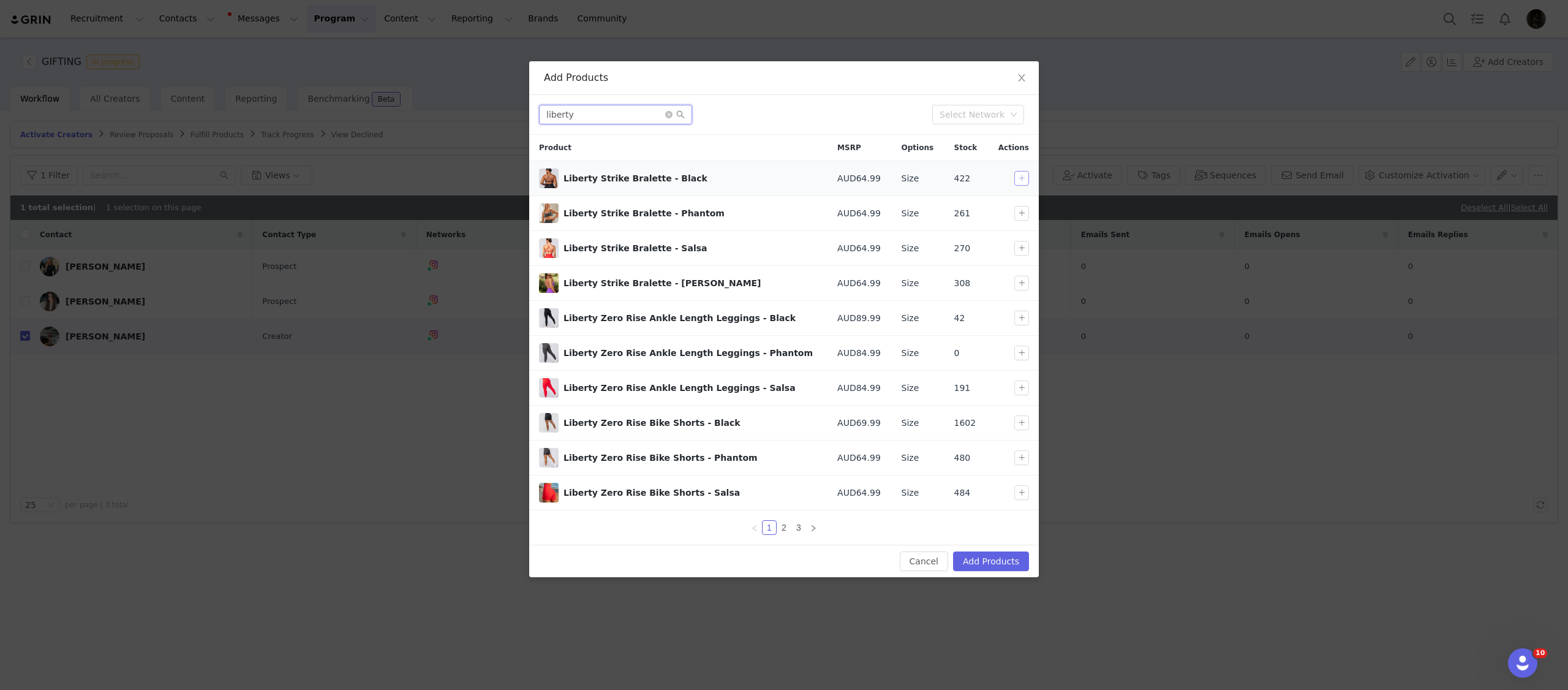
type input "liberty"
click at [1017, 182] on button "button" at bounding box center [1021, 178] width 15 height 15
drag, startPoint x: 1019, startPoint y: 425, endPoint x: 891, endPoint y: 279, distance: 194.2
click at [1019, 425] on button "button" at bounding box center [1021, 423] width 15 height 15
checkbox input "true"
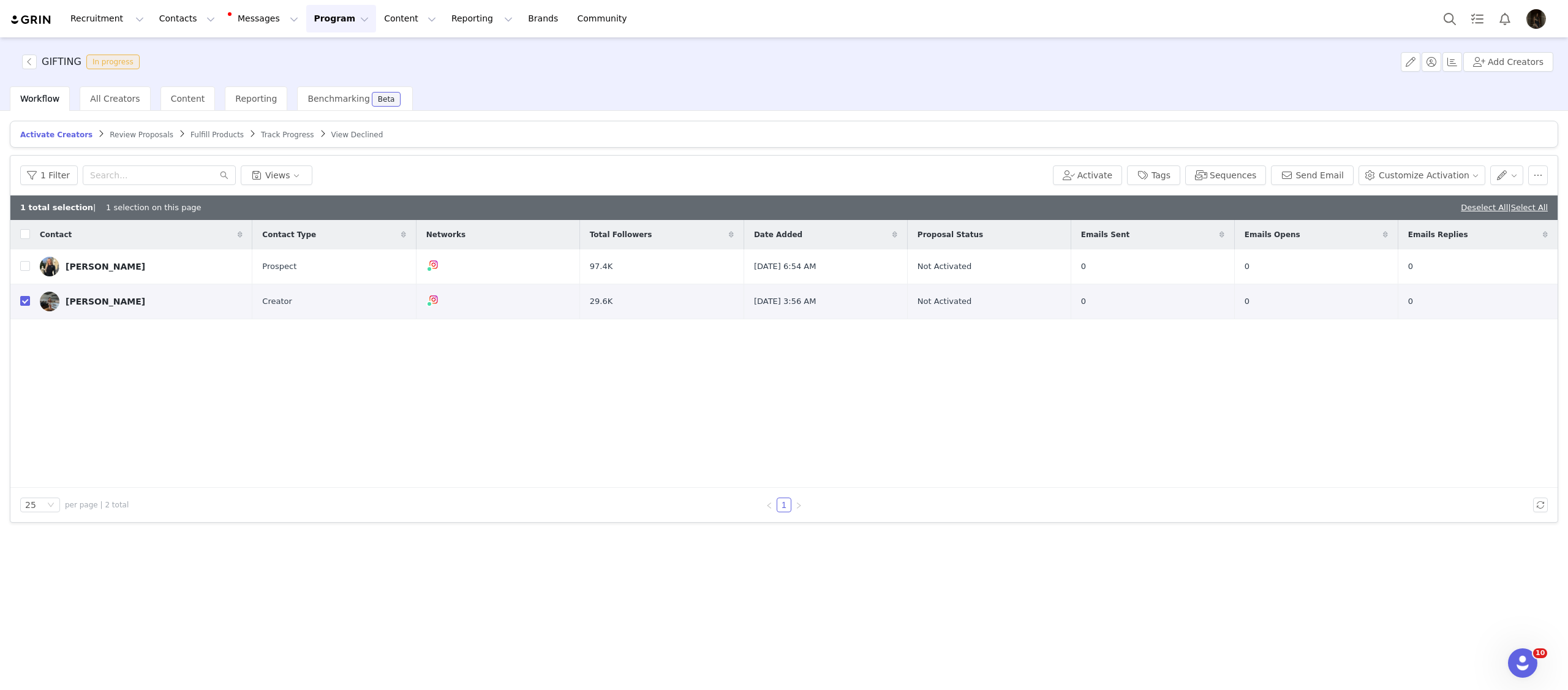
click at [210, 138] on span "Fulfill Products" at bounding box center [217, 135] width 53 height 9
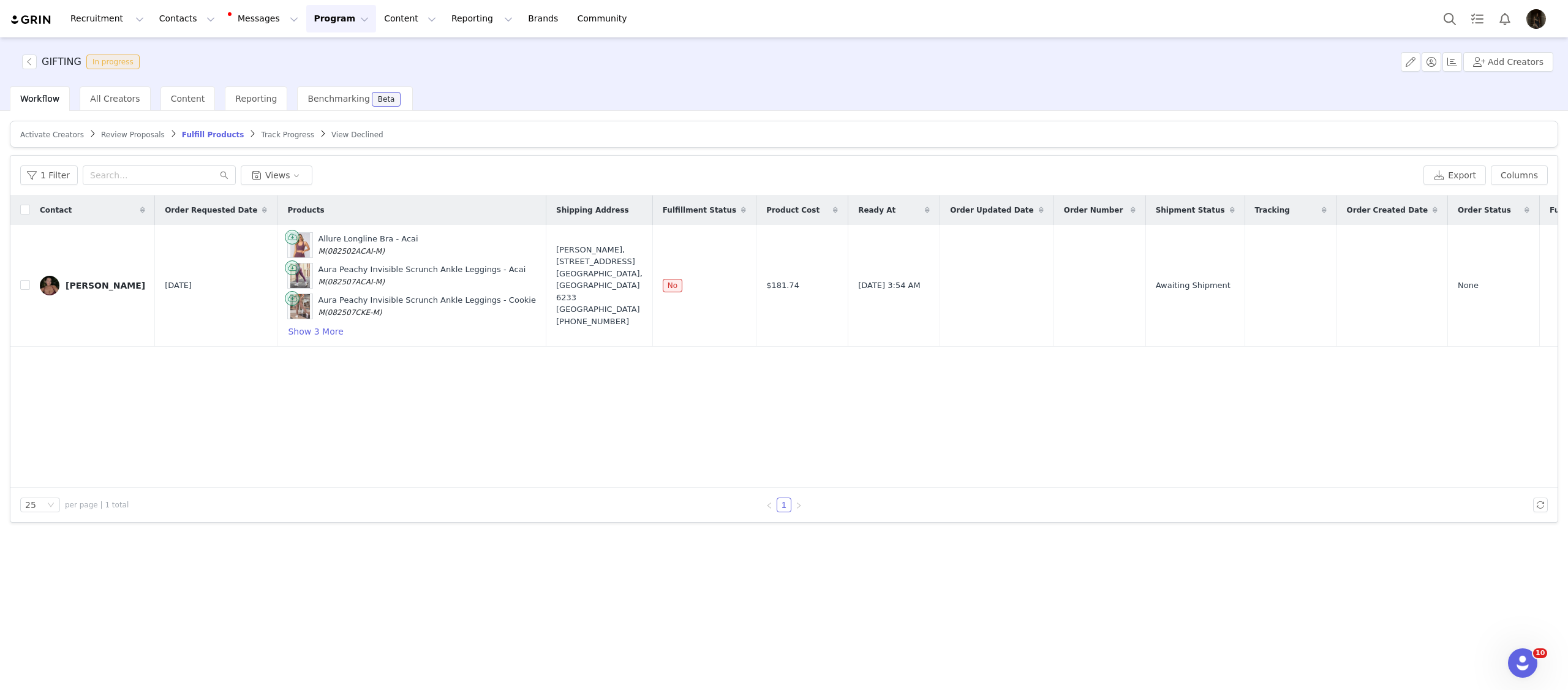
click at [49, 138] on span "Activate Creators" at bounding box center [52, 135] width 64 height 9
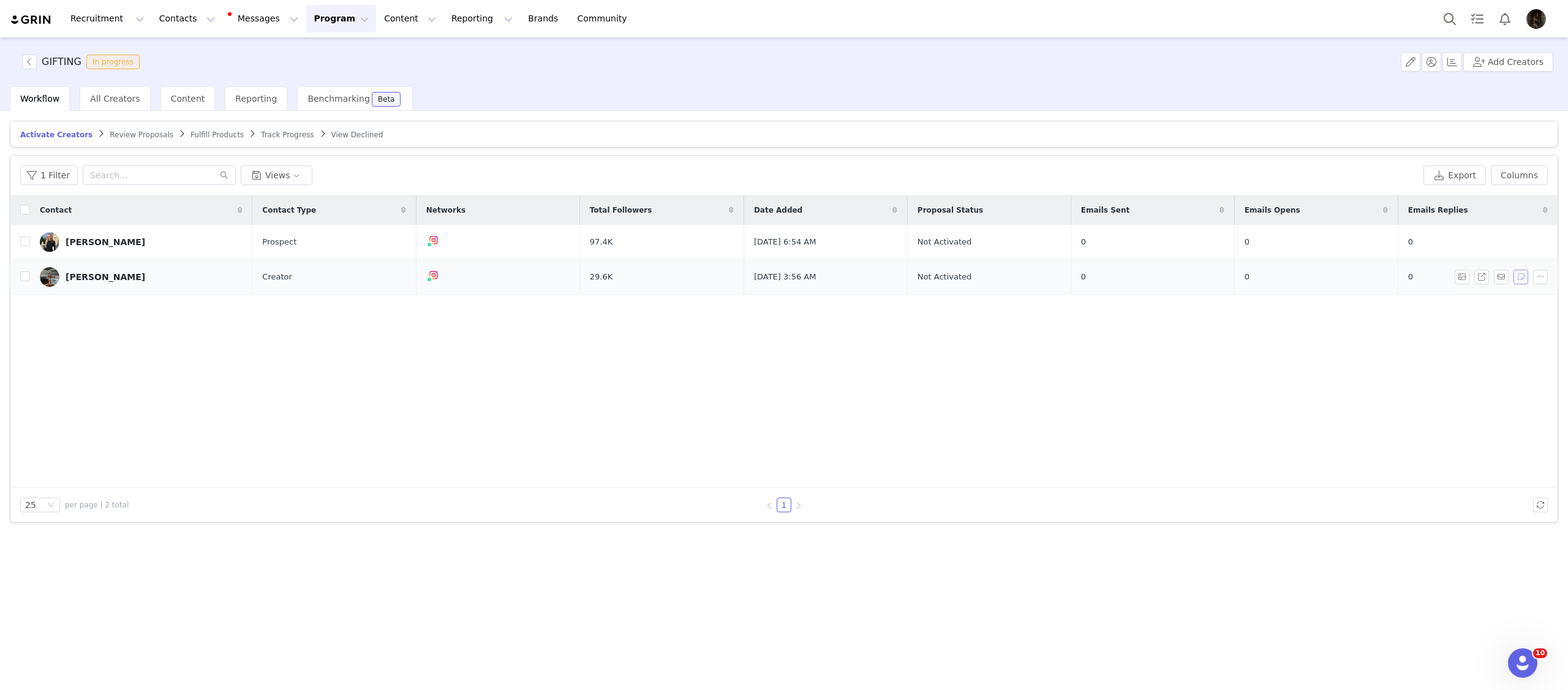
click at [1525, 278] on button "button" at bounding box center [1521, 277] width 15 height 15
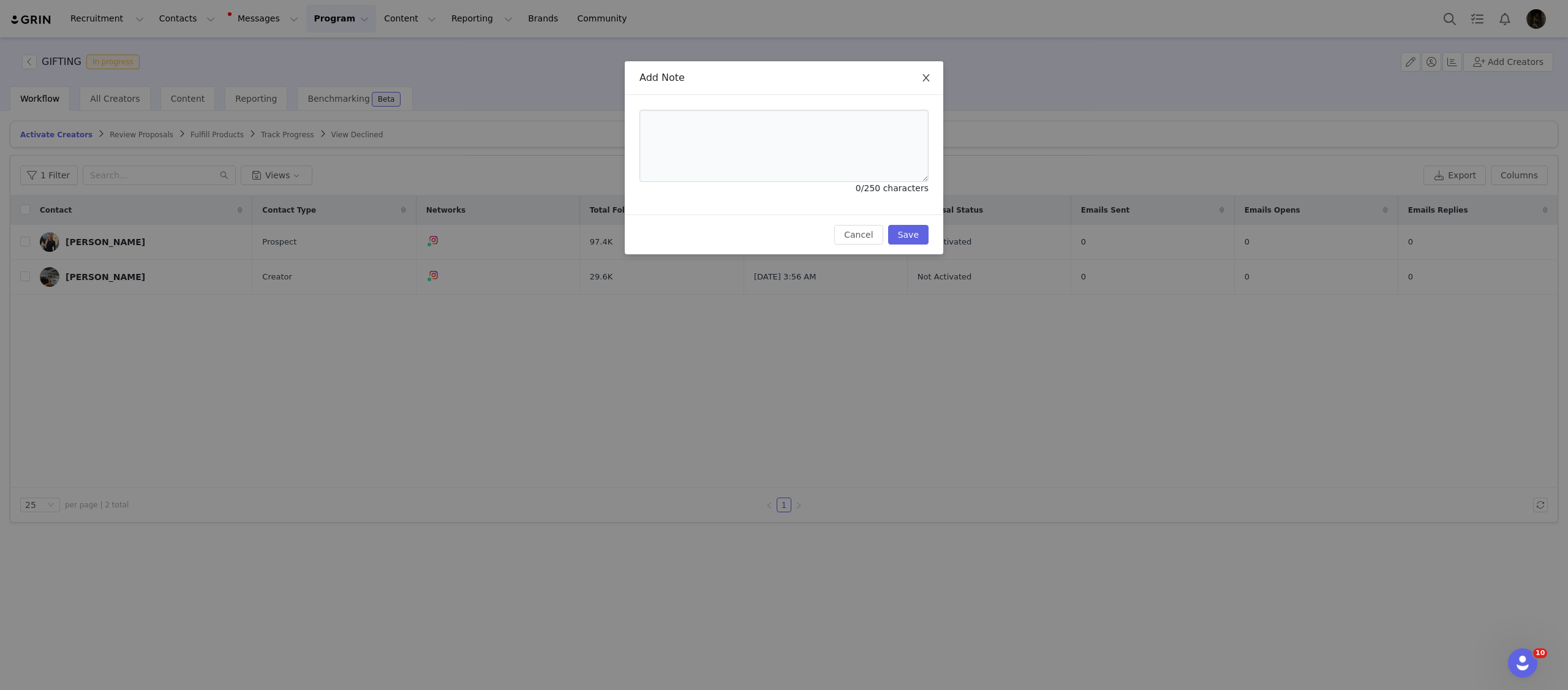
click at [926, 77] on icon "icon: close" at bounding box center [926, 78] width 7 height 7
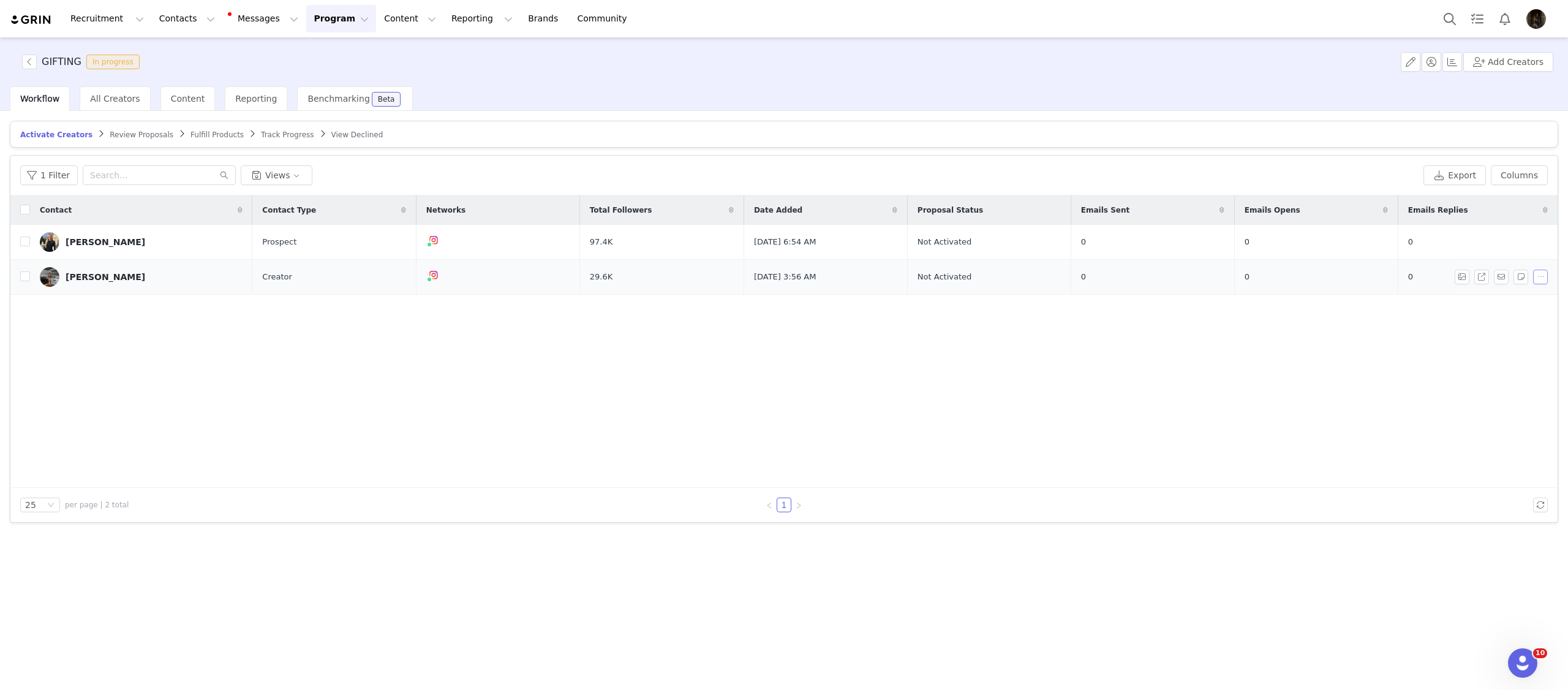
click at [1539, 278] on button "button" at bounding box center [1540, 277] width 15 height 15
click at [1511, 298] on span "Activate Creators" at bounding box center [1508, 299] width 74 height 13
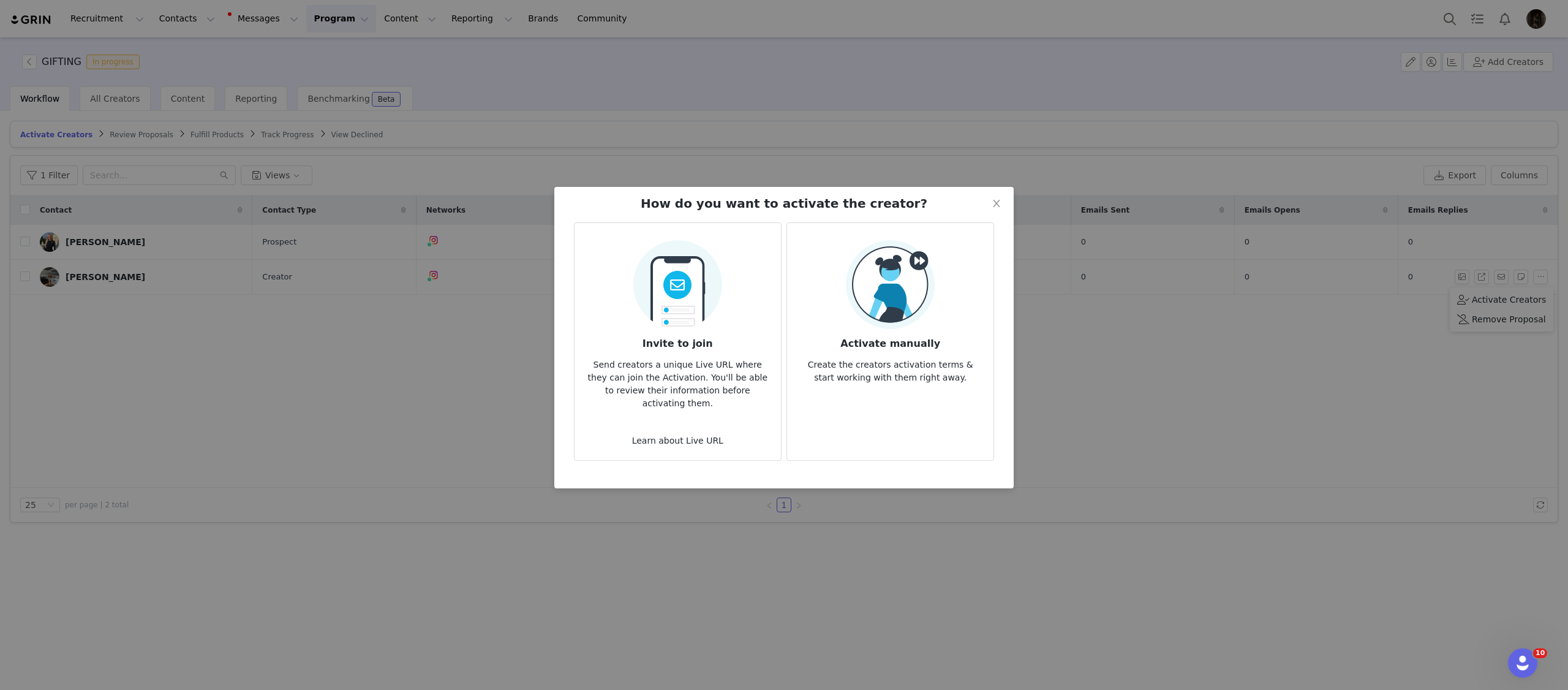
click at [939, 255] on div "Activate manually Create the creators activation terms & start working with the…" at bounding box center [890, 312] width 187 height 144
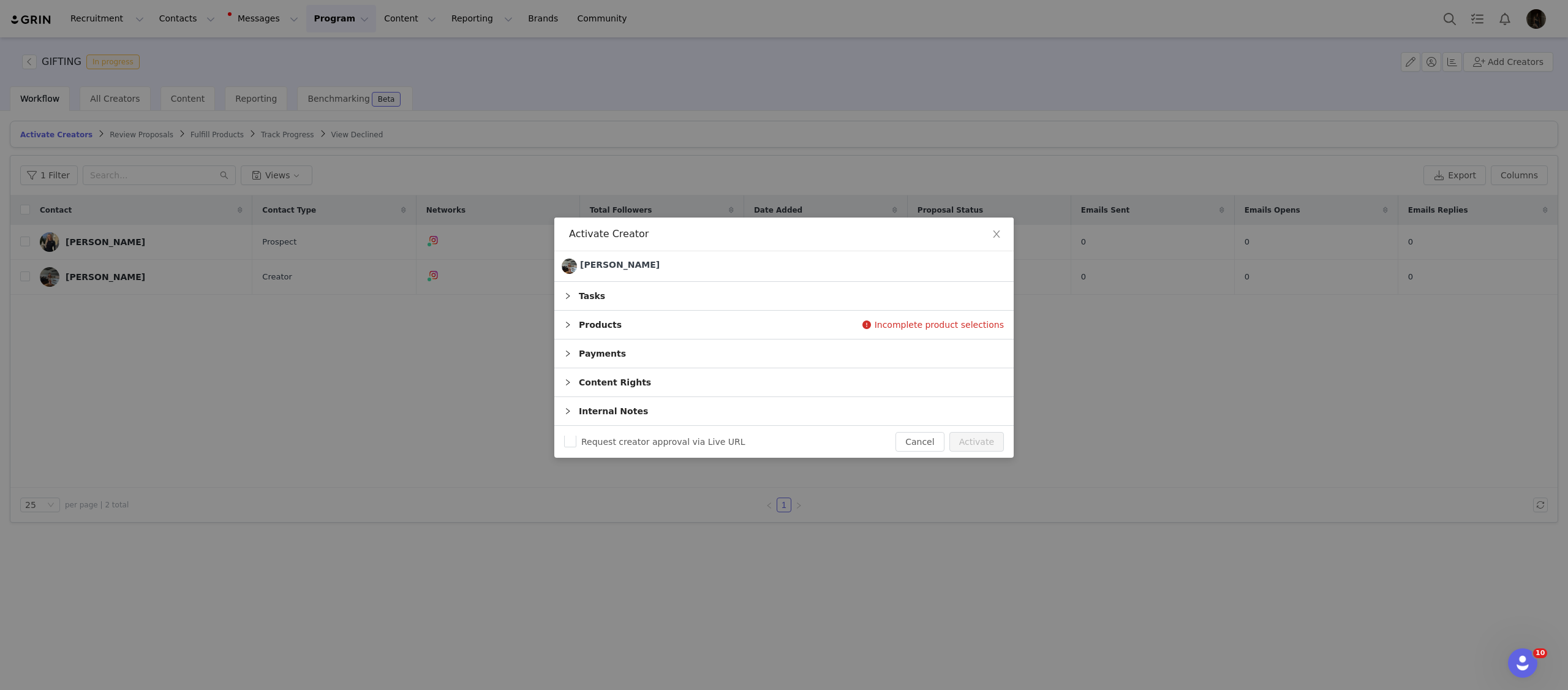
click at [707, 314] on div "Products" at bounding box center [784, 325] width 459 height 28
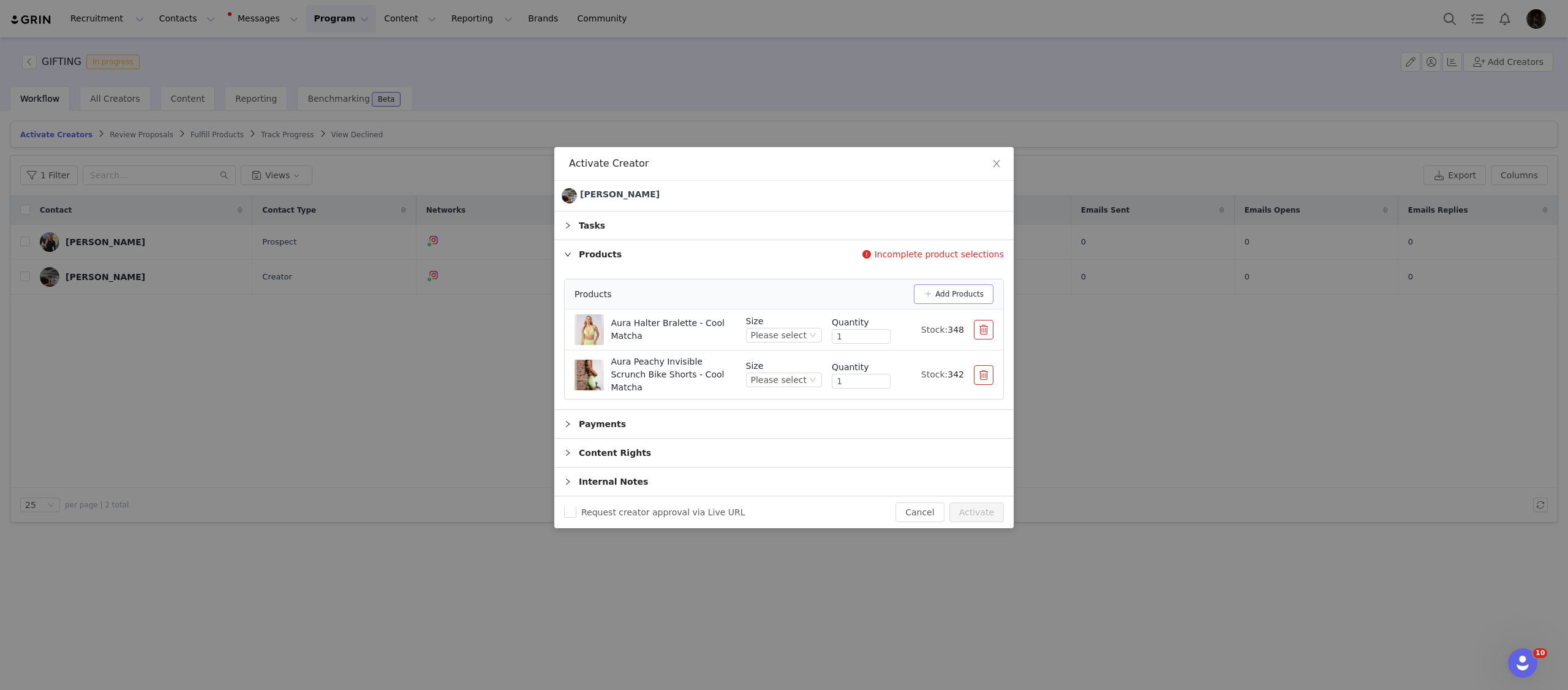
click at [944, 298] on button "Add Products" at bounding box center [953, 294] width 79 height 20
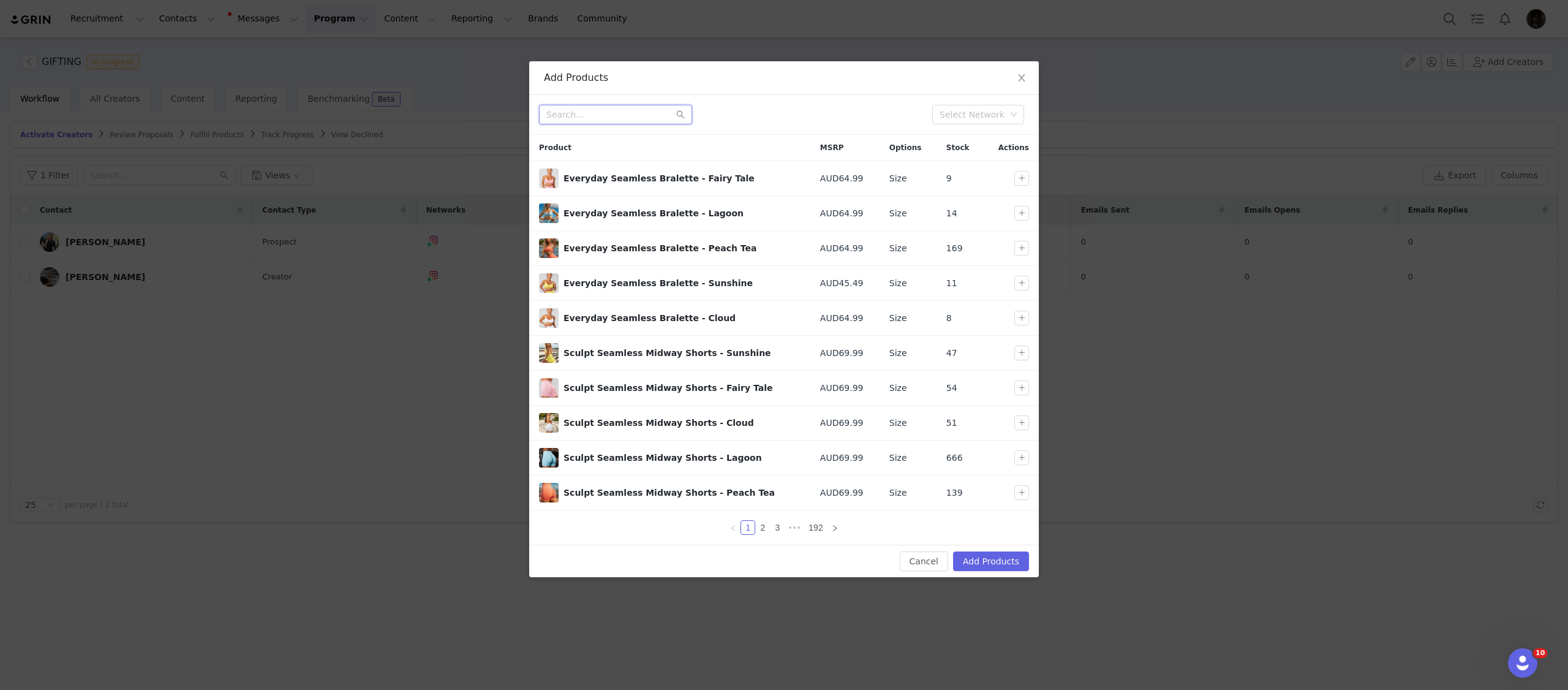
click at [579, 106] on input "text" at bounding box center [615, 115] width 153 height 20
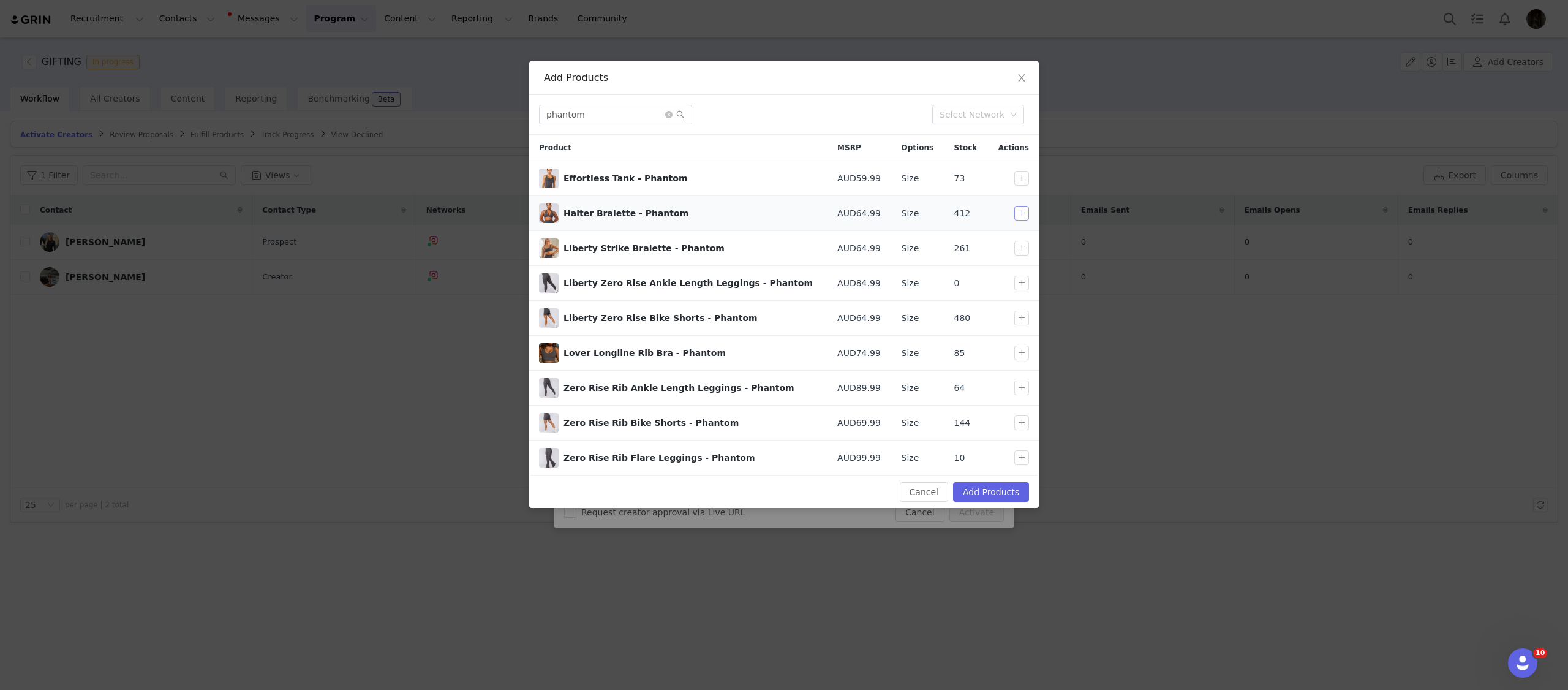
click at [1028, 214] on button "button" at bounding box center [1021, 213] width 15 height 15
click at [1024, 322] on button "button" at bounding box center [1021, 318] width 15 height 15
click at [581, 118] on input "phantom" at bounding box center [615, 115] width 153 height 20
type input "w"
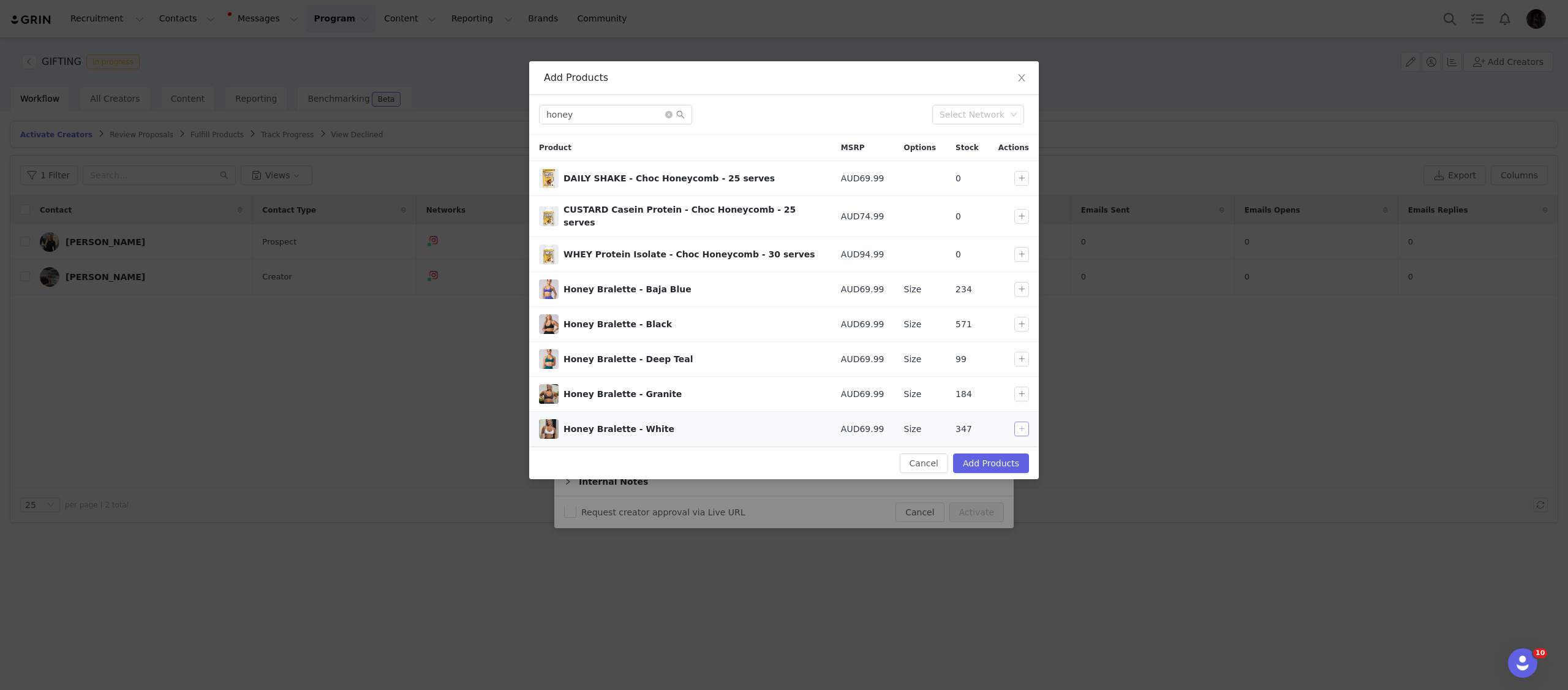
click at [1025, 424] on button "button" at bounding box center [1021, 428] width 15 height 15
click at [620, 121] on input "honey" at bounding box center [615, 115] width 153 height 20
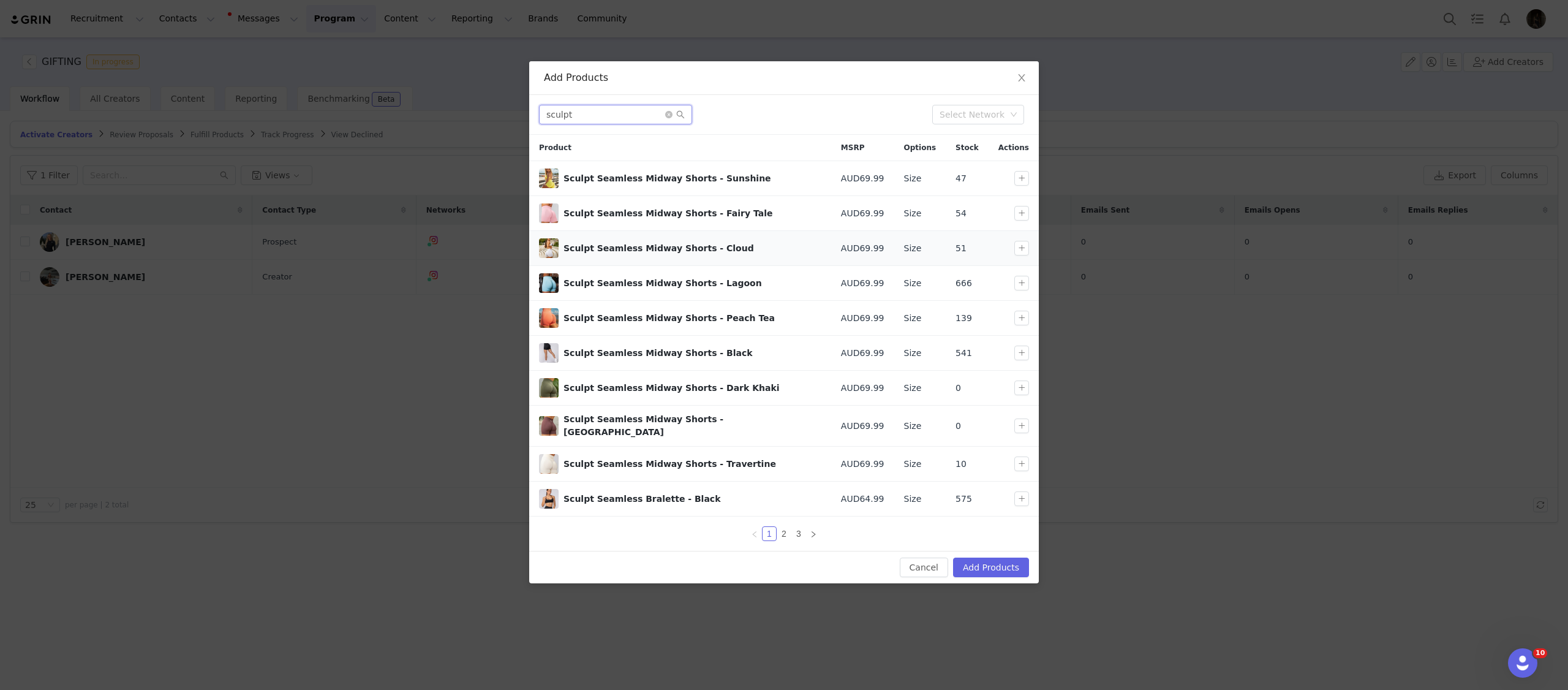
type input "sculpt"
click at [1029, 252] on div at bounding box center [1024, 248] width 20 height 15
drag, startPoint x: 1026, startPoint y: 252, endPoint x: 1017, endPoint y: 478, distance: 226.2
click at [1026, 252] on button "button" at bounding box center [1021, 248] width 15 height 15
click at [998, 566] on button "Add Products" at bounding box center [990, 567] width 76 height 20
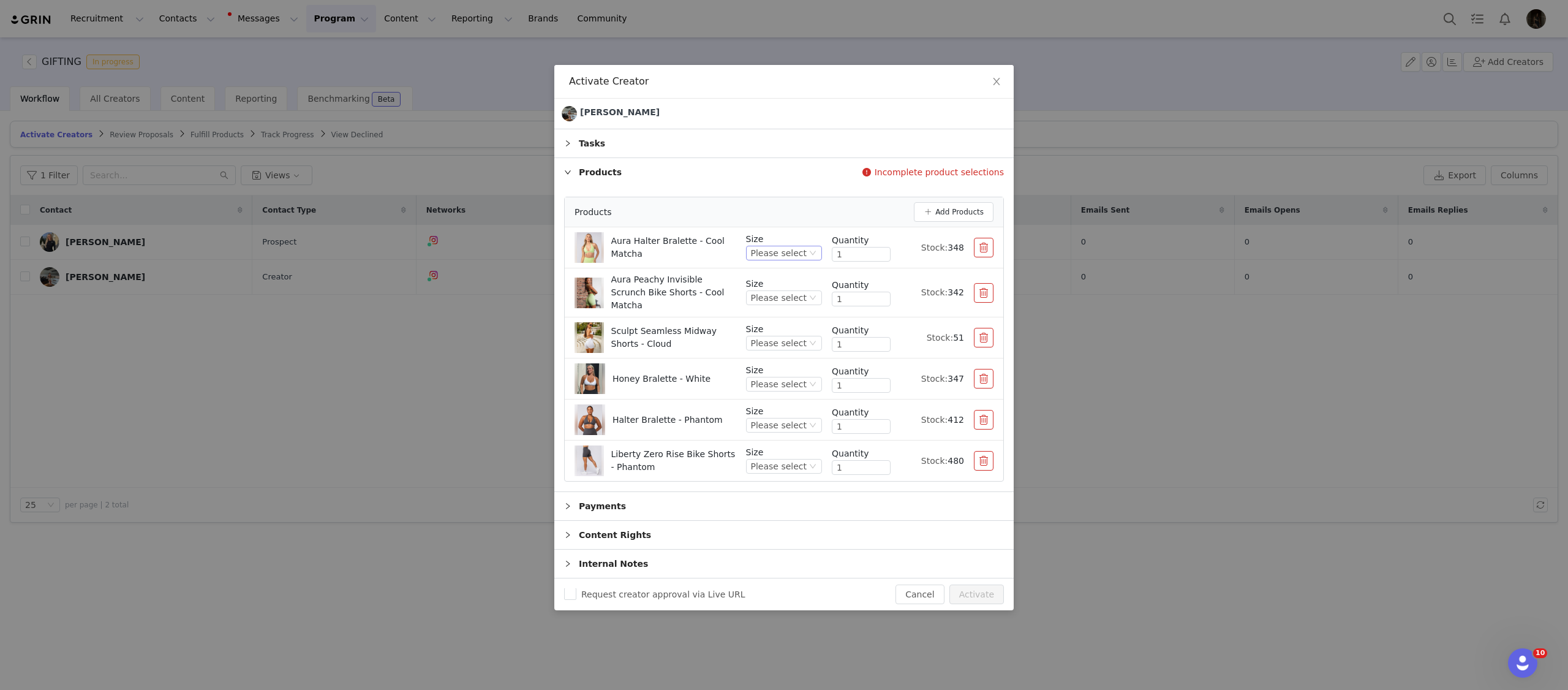
click at [794, 258] on div "Please select" at bounding box center [778, 252] width 56 height 13
click at [768, 316] on li "XS" at bounding box center [785, 318] width 73 height 20
click at [776, 295] on div "Please select" at bounding box center [778, 297] width 56 height 13
click at [766, 358] on li "XS" at bounding box center [785, 360] width 73 height 20
click at [793, 336] on div "Please select" at bounding box center [778, 343] width 56 height 13
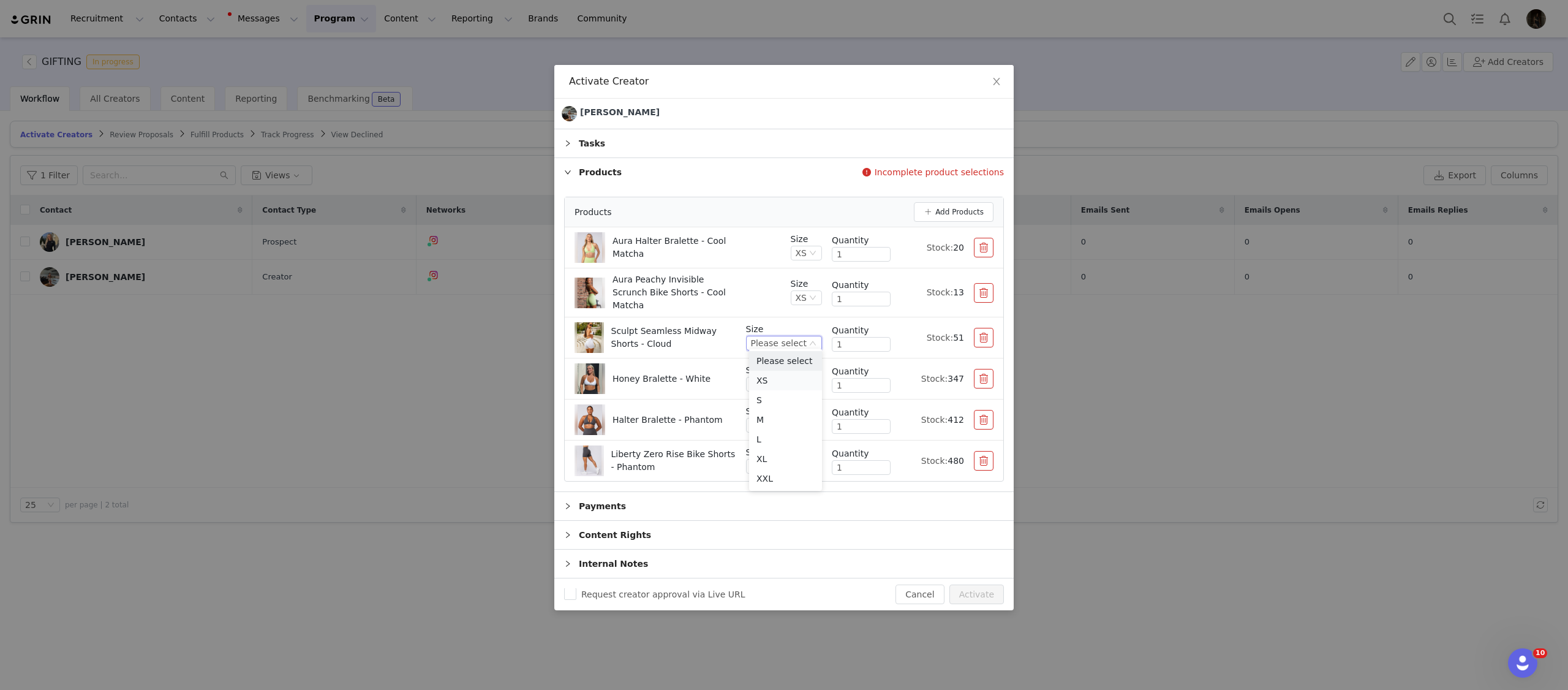
click at [778, 384] on li "XS" at bounding box center [785, 381] width 73 height 20
click at [805, 370] on p "Size" at bounding box center [783, 370] width 76 height 13
click at [803, 378] on div "Please select" at bounding box center [778, 384] width 56 height 13
click at [785, 437] on li "XS" at bounding box center [785, 442] width 73 height 20
click at [805, 418] on div "Please select" at bounding box center [778, 425] width 56 height 13
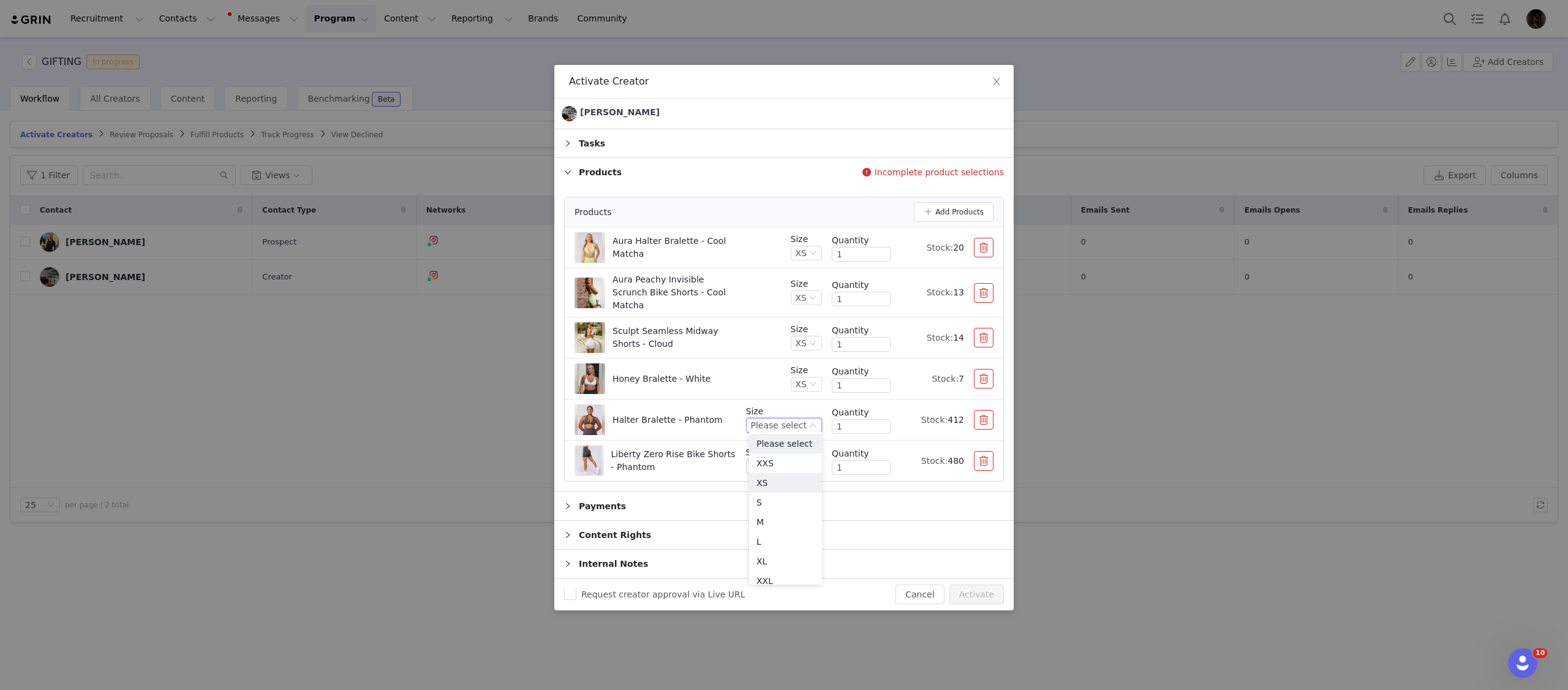
click at [776, 482] on li "XS" at bounding box center [785, 483] width 73 height 20
click at [793, 465] on div "Please select" at bounding box center [778, 466] width 56 height 13
click at [763, 524] on li "XS" at bounding box center [785, 524] width 73 height 20
click at [981, 586] on button "Activate" at bounding box center [976, 594] width 55 height 20
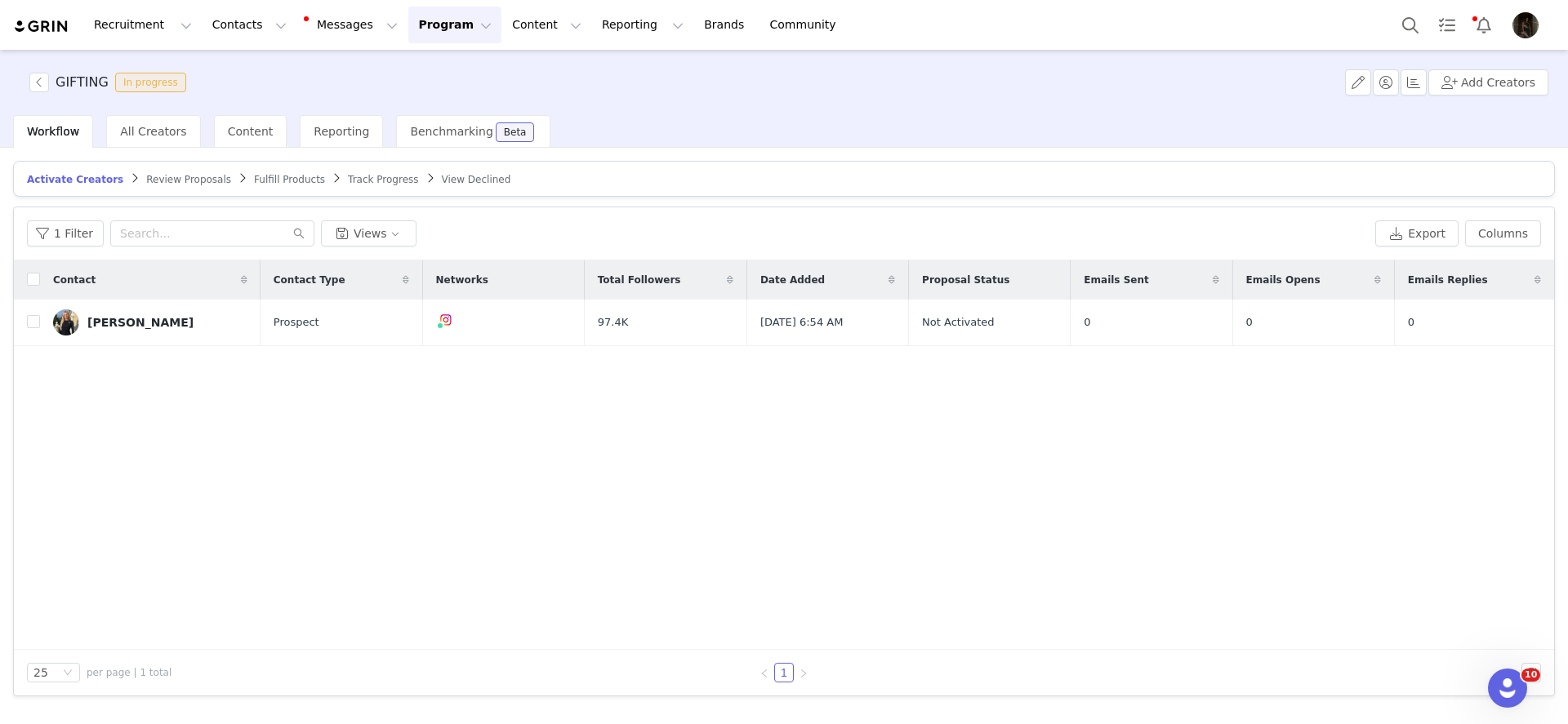
click at [654, 76] on div "GIFTING In progress Add Creators" at bounding box center [784, 82] width 1568 height 65
